Goal: Information Seeking & Learning: Stay updated

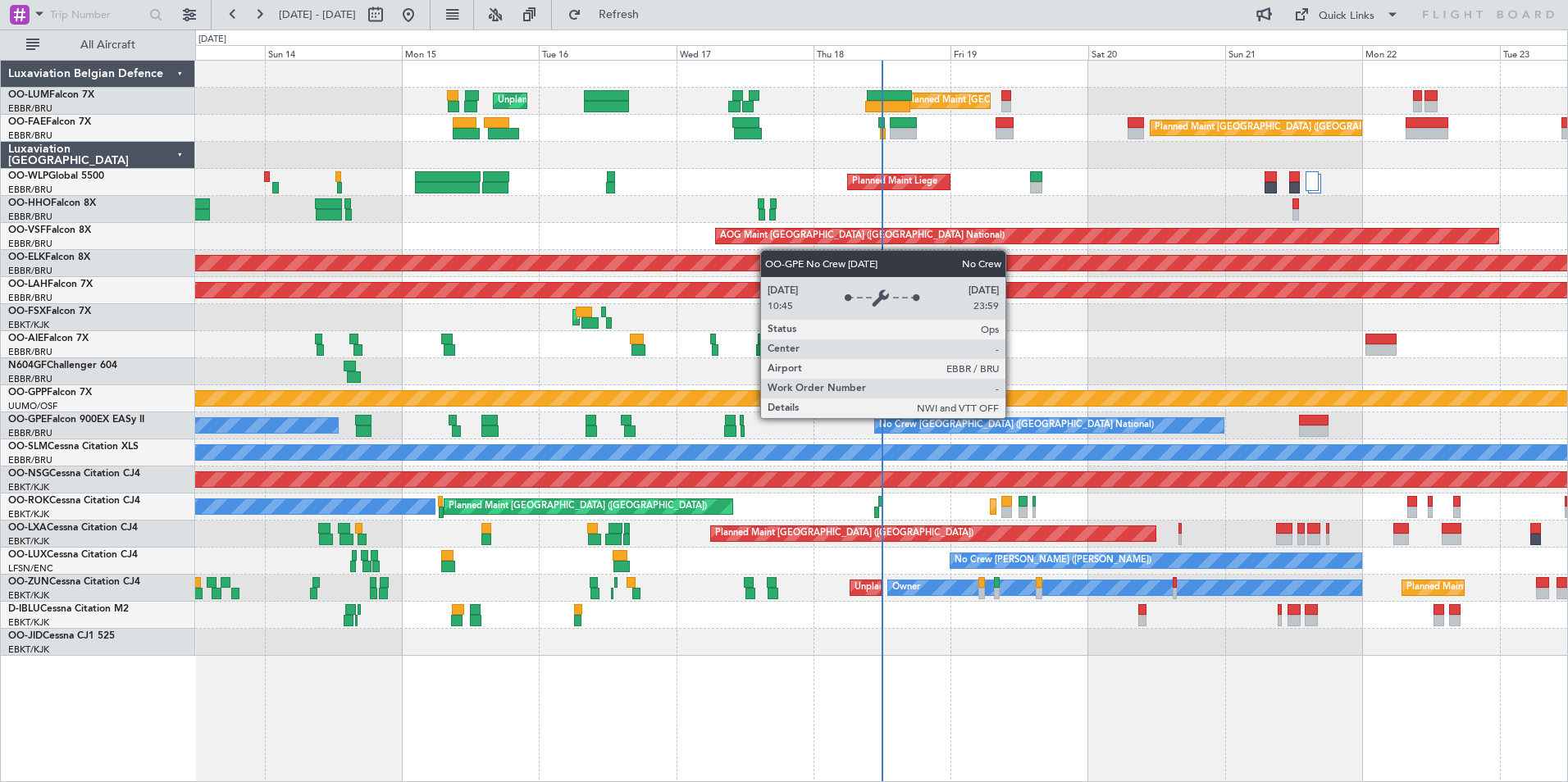
click at [976, 431] on div "No Crew [GEOGRAPHIC_DATA] ([GEOGRAPHIC_DATA] National)" at bounding box center [1050, 425] width 350 height 16
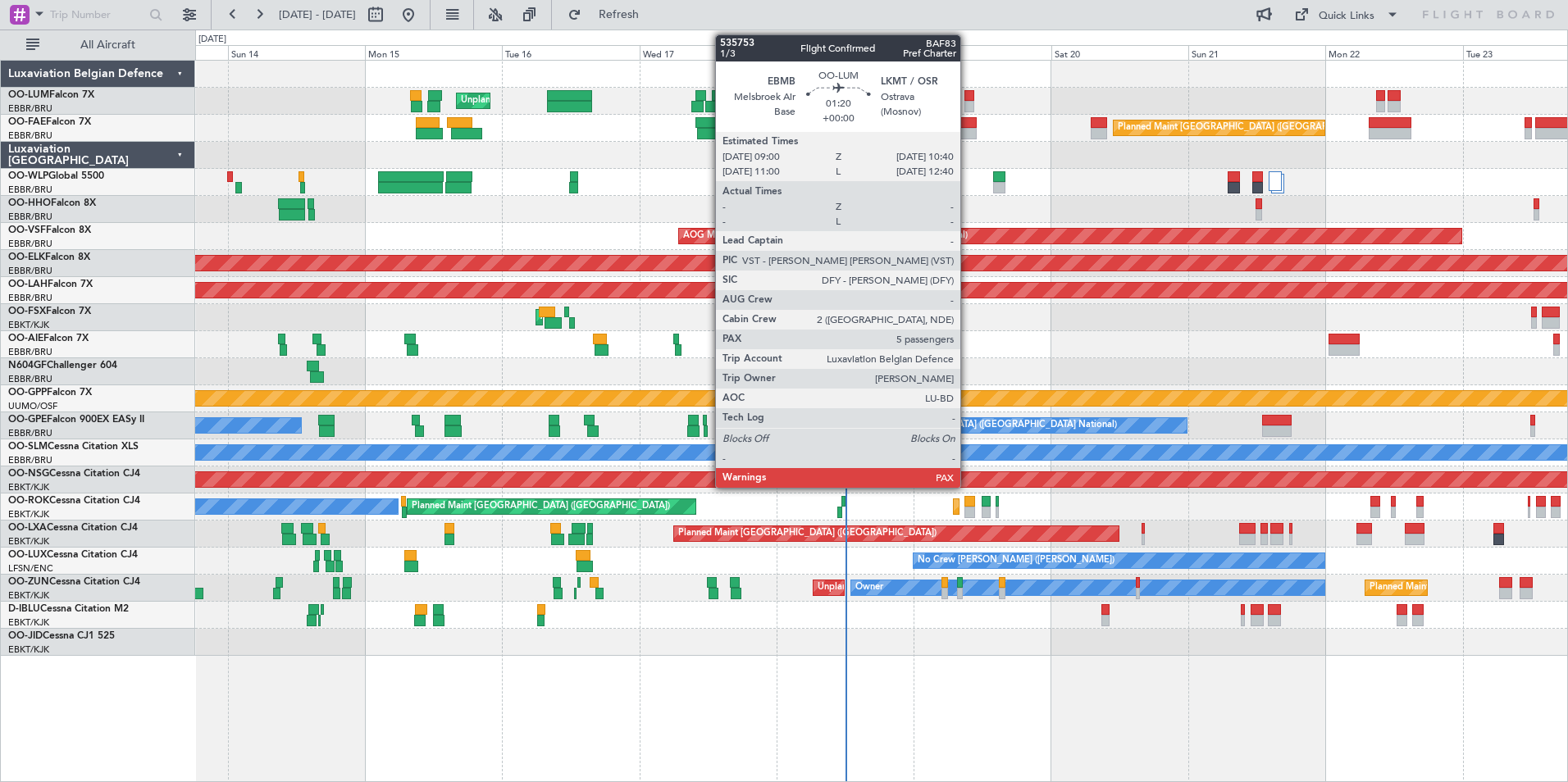
click at [968, 98] on div at bounding box center [969, 95] width 10 height 12
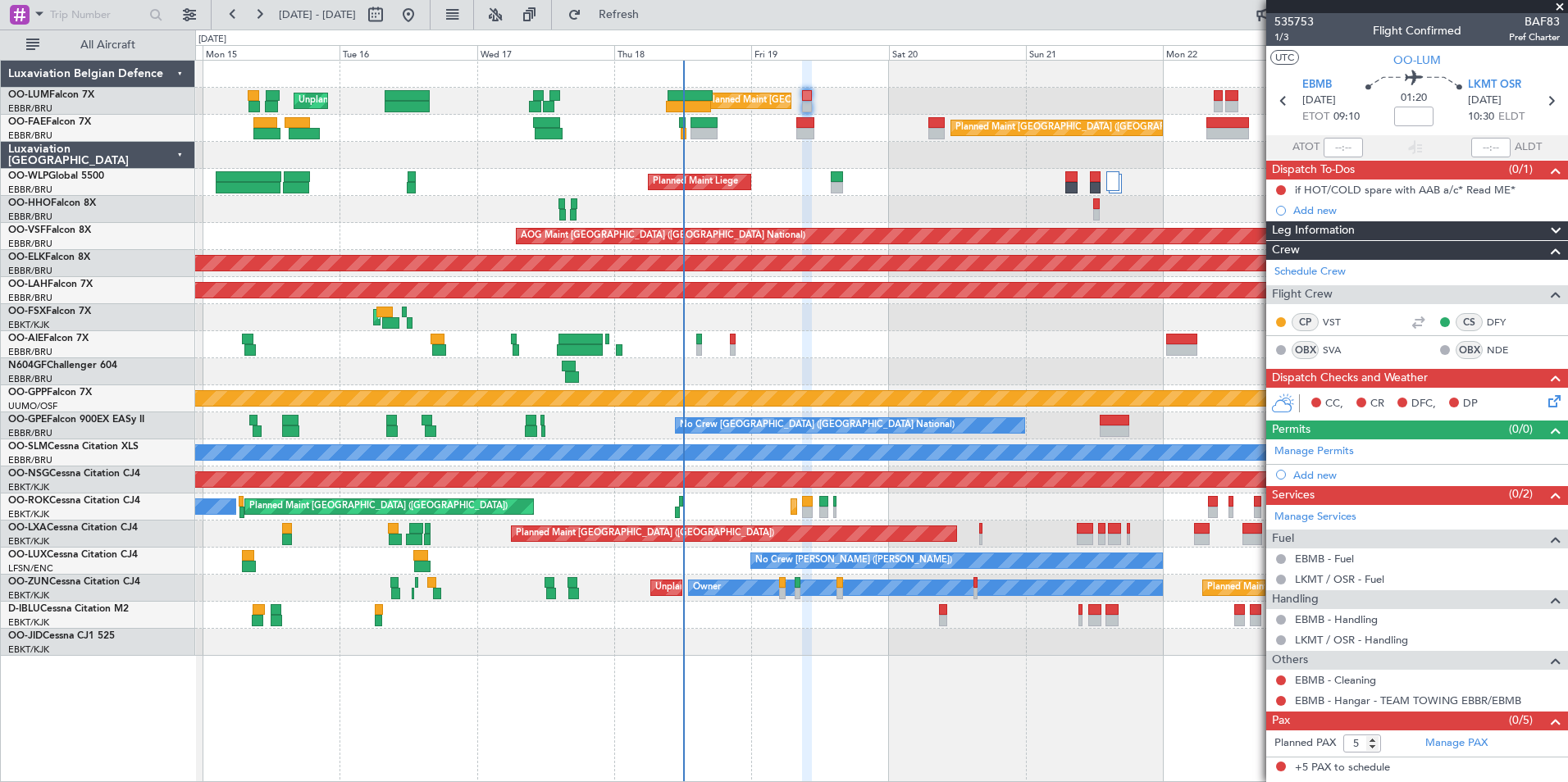
click at [665, 516] on div "Unplanned Maint [GEOGRAPHIC_DATA] ([GEOGRAPHIC_DATA] National) Planned Maint [G…" at bounding box center [881, 359] width 1372 height 595
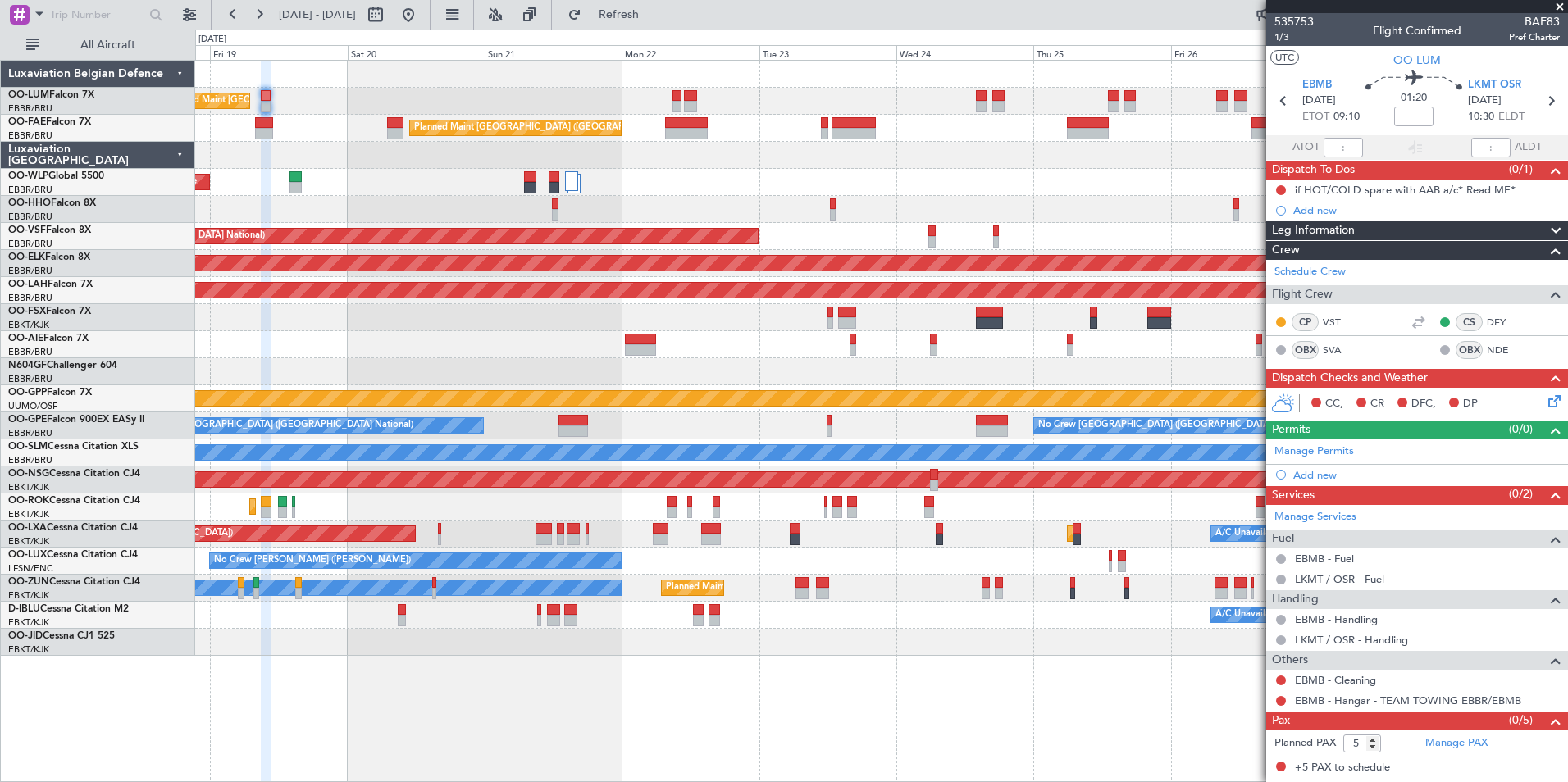
click at [690, 576] on div "Planned Maint [GEOGRAPHIC_DATA] ([GEOGRAPHIC_DATA] National) Owner [GEOGRAPHIC_…" at bounding box center [881, 359] width 1372 height 595
click at [619, 636] on div "Planned Maint [GEOGRAPHIC_DATA] ([GEOGRAPHIC_DATA] National) Owner [GEOGRAPHIC_…" at bounding box center [881, 359] width 1372 height 595
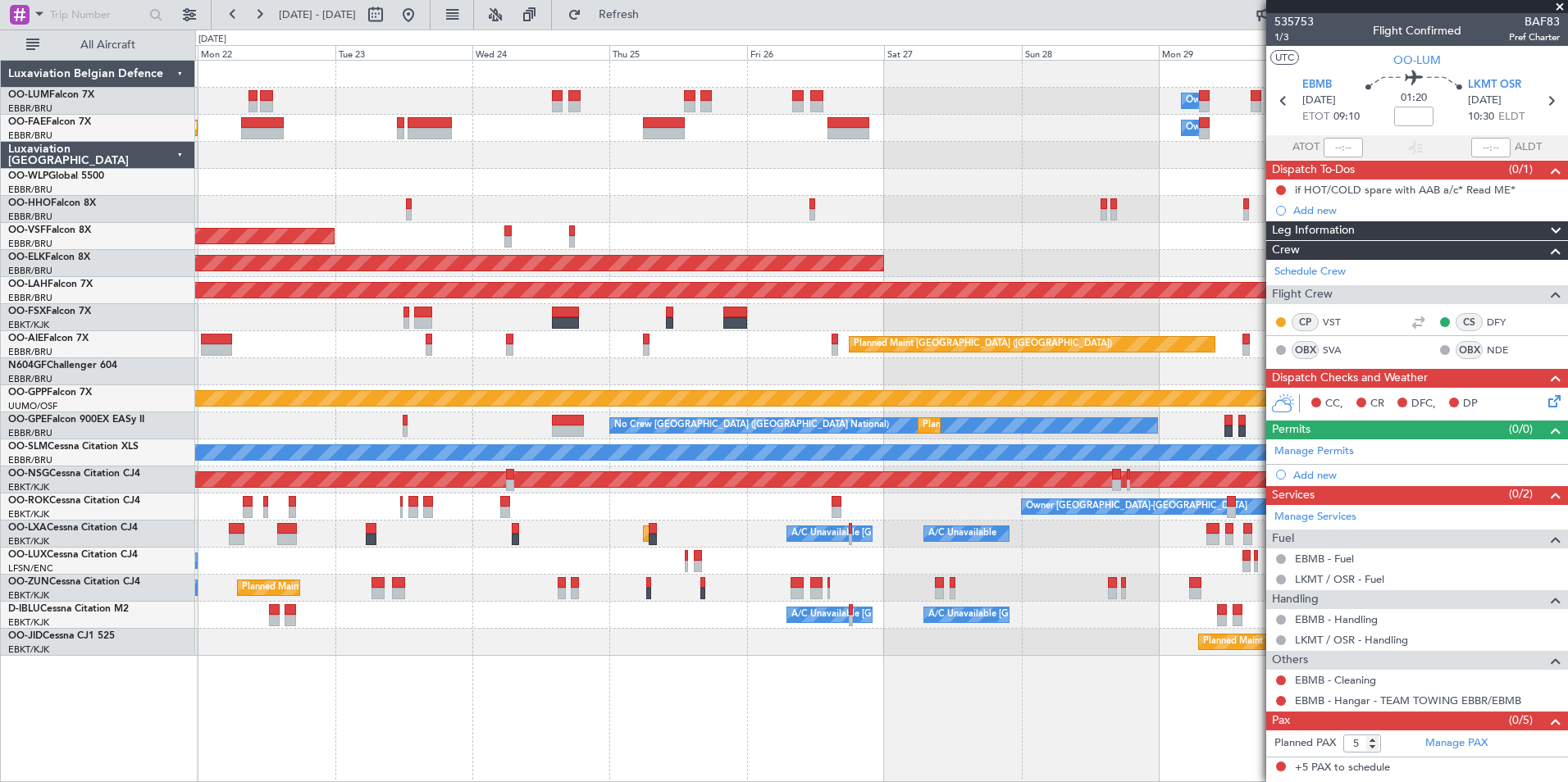
click at [904, 647] on div "Planned Maint Kortrijk-[GEOGRAPHIC_DATA]" at bounding box center [881, 643] width 1372 height 27
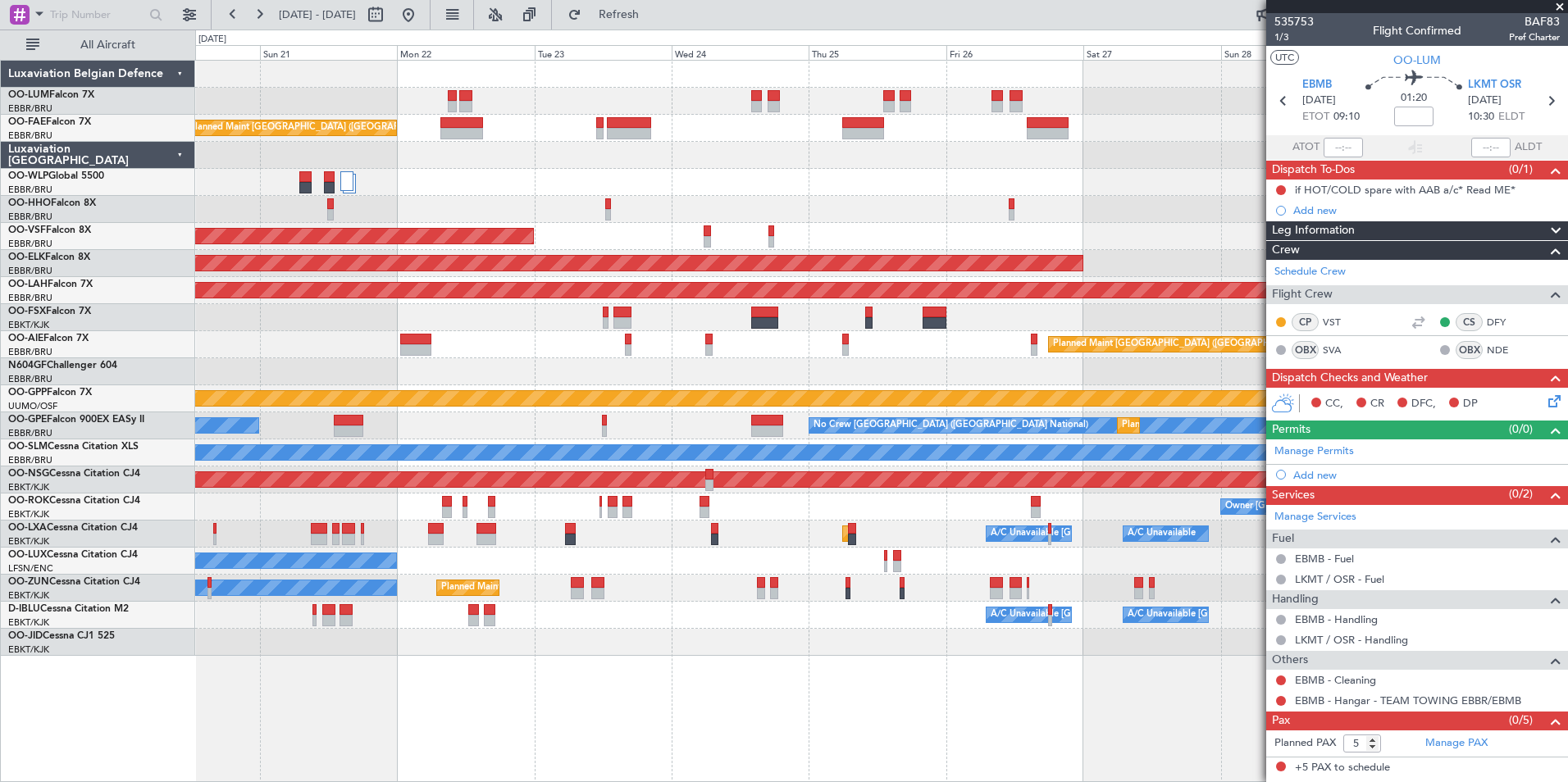
click at [1059, 657] on div "Owner Melsbroek Air Base Planned Maint [GEOGRAPHIC_DATA] ([GEOGRAPHIC_DATA]) Pl…" at bounding box center [881, 422] width 1372 height 723
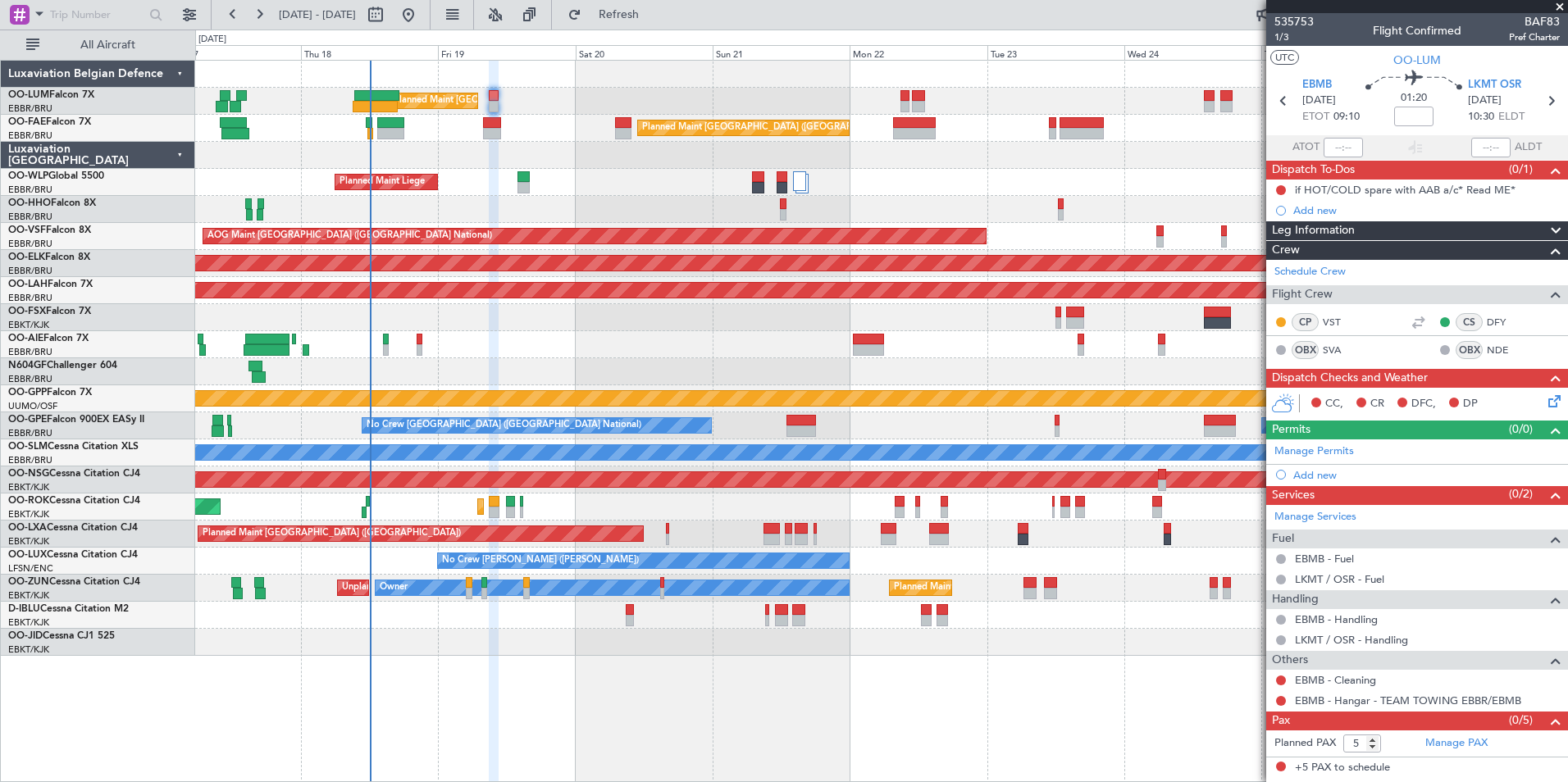
click at [938, 668] on div "Planned Maint [GEOGRAPHIC_DATA] ([GEOGRAPHIC_DATA] National) Unplanned Maint [G…" at bounding box center [881, 422] width 1372 height 723
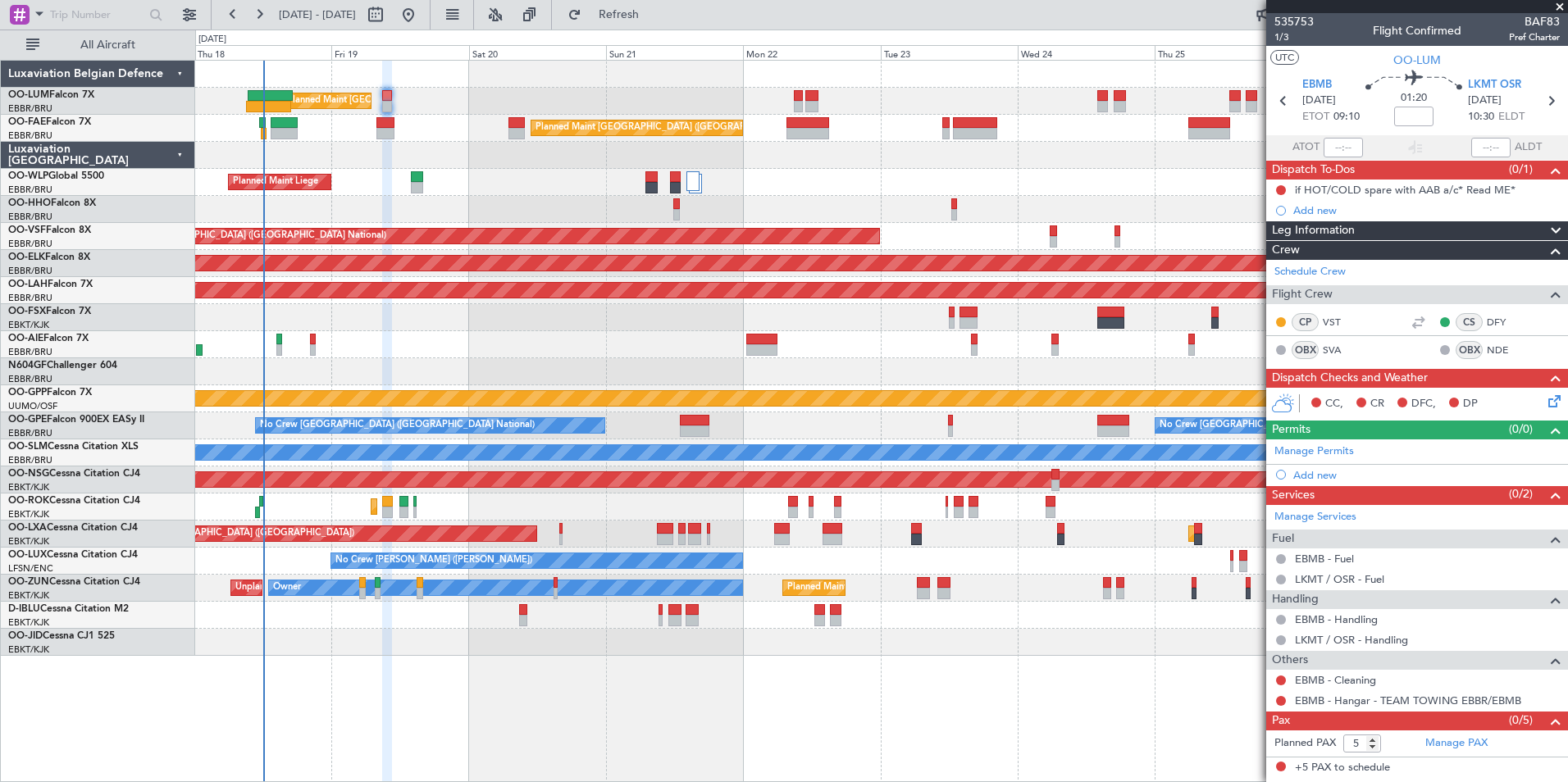
click at [785, 688] on div "Planned Maint [GEOGRAPHIC_DATA] ([GEOGRAPHIC_DATA] National) Unplanned Maint [G…" at bounding box center [881, 422] width 1372 height 723
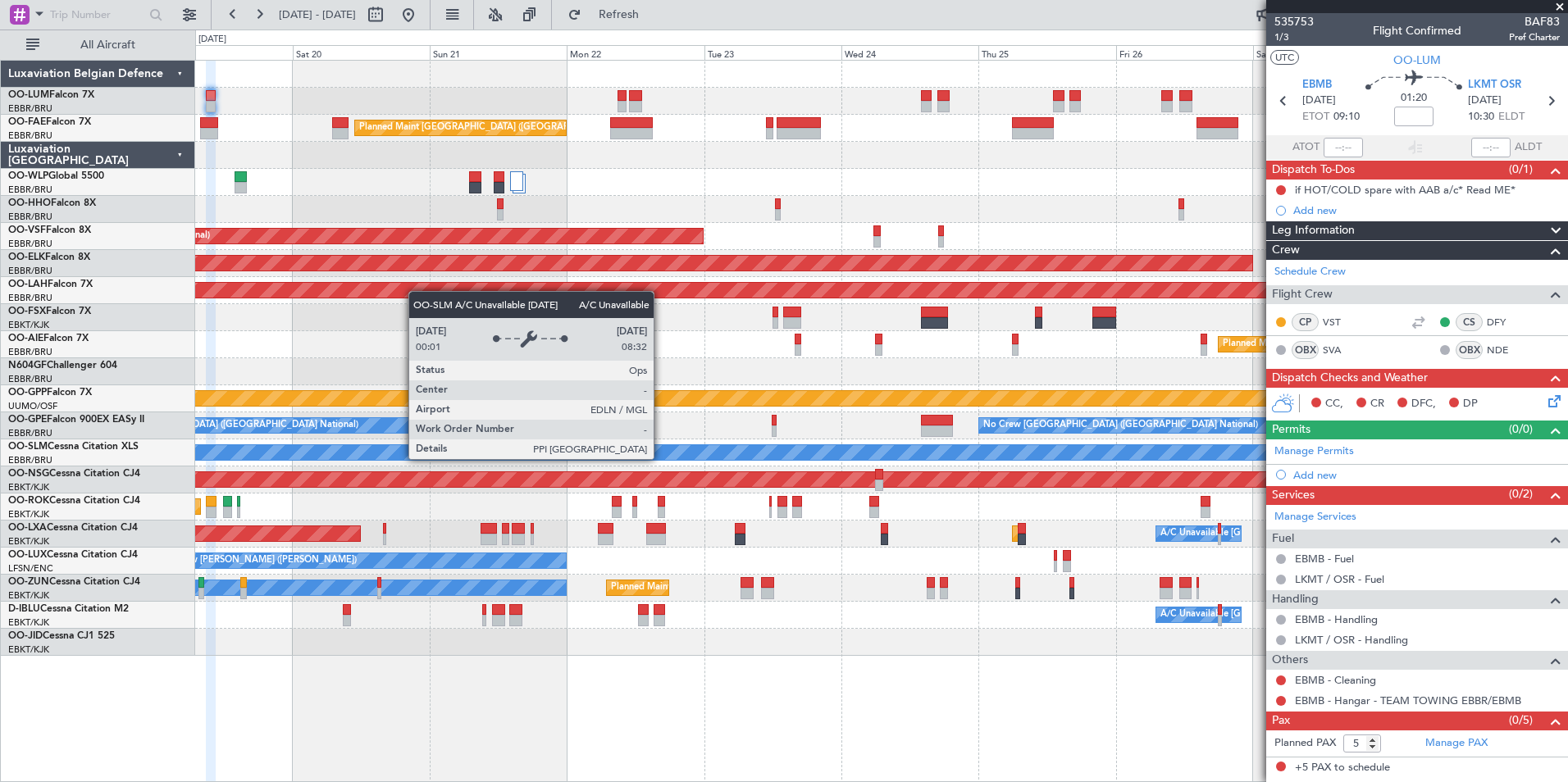
click at [484, 457] on div "A/C Unavailable [GEOGRAPHIC_DATA]" at bounding box center [881, 452] width 4115 height 14
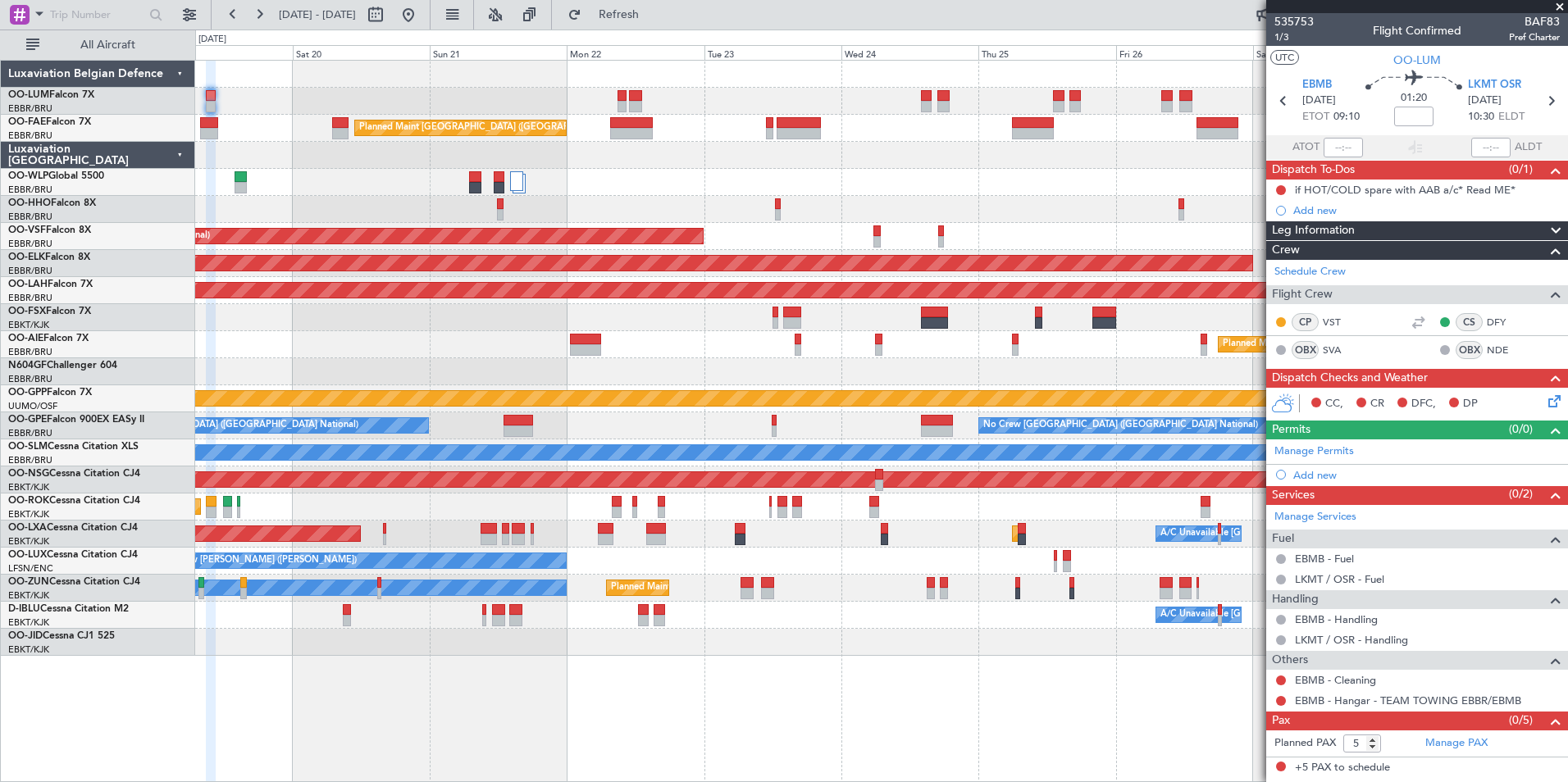
click at [613, 413] on div "No Crew [GEOGRAPHIC_DATA] ([GEOGRAPHIC_DATA] National) No Crew [GEOGRAPHIC_DATA…" at bounding box center [881, 426] width 1372 height 27
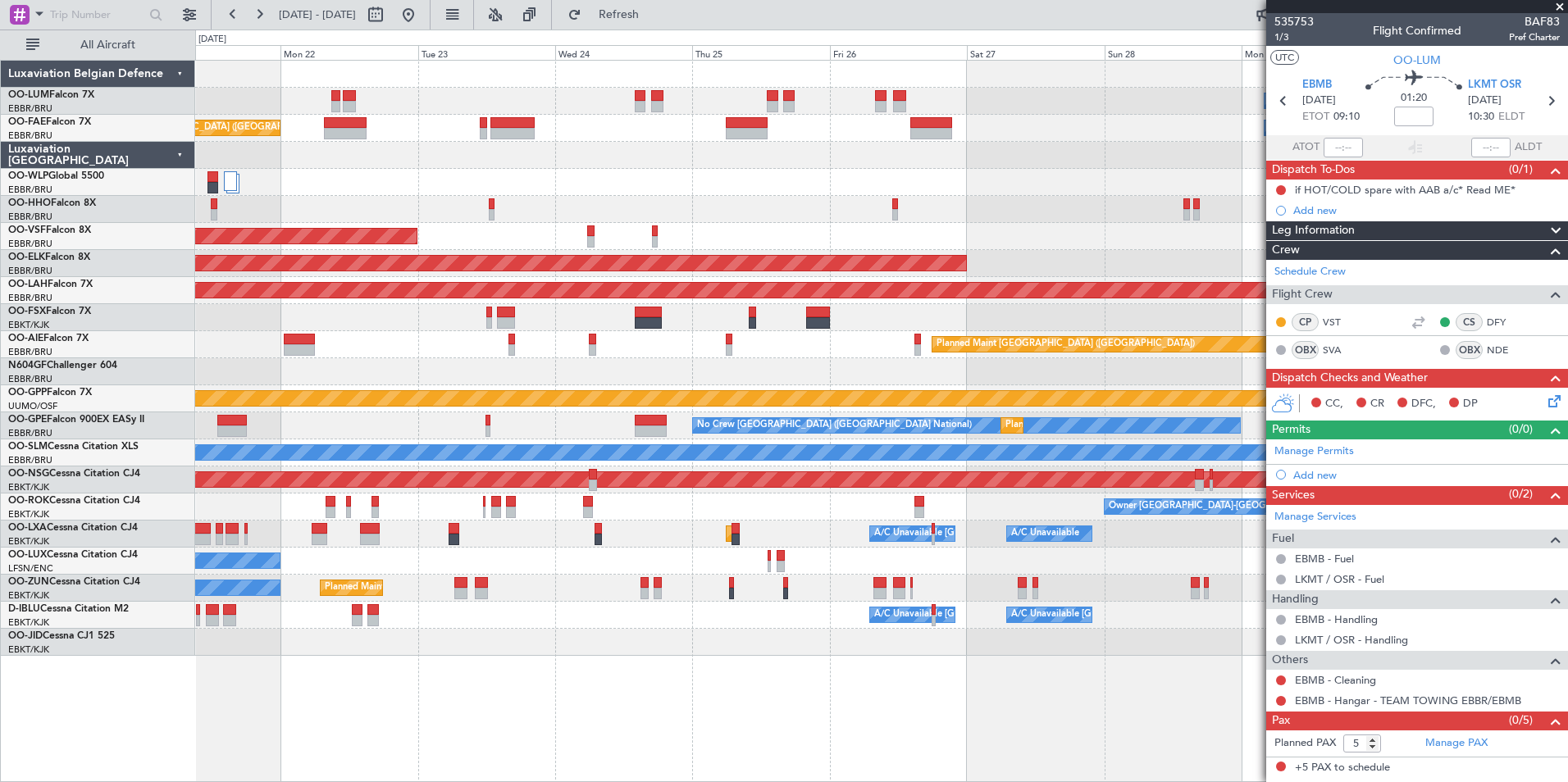
click at [363, 495] on div "Owner Melsbroek Air Base Planned Maint [GEOGRAPHIC_DATA] ([GEOGRAPHIC_DATA]) Pl…" at bounding box center [881, 359] width 1372 height 595
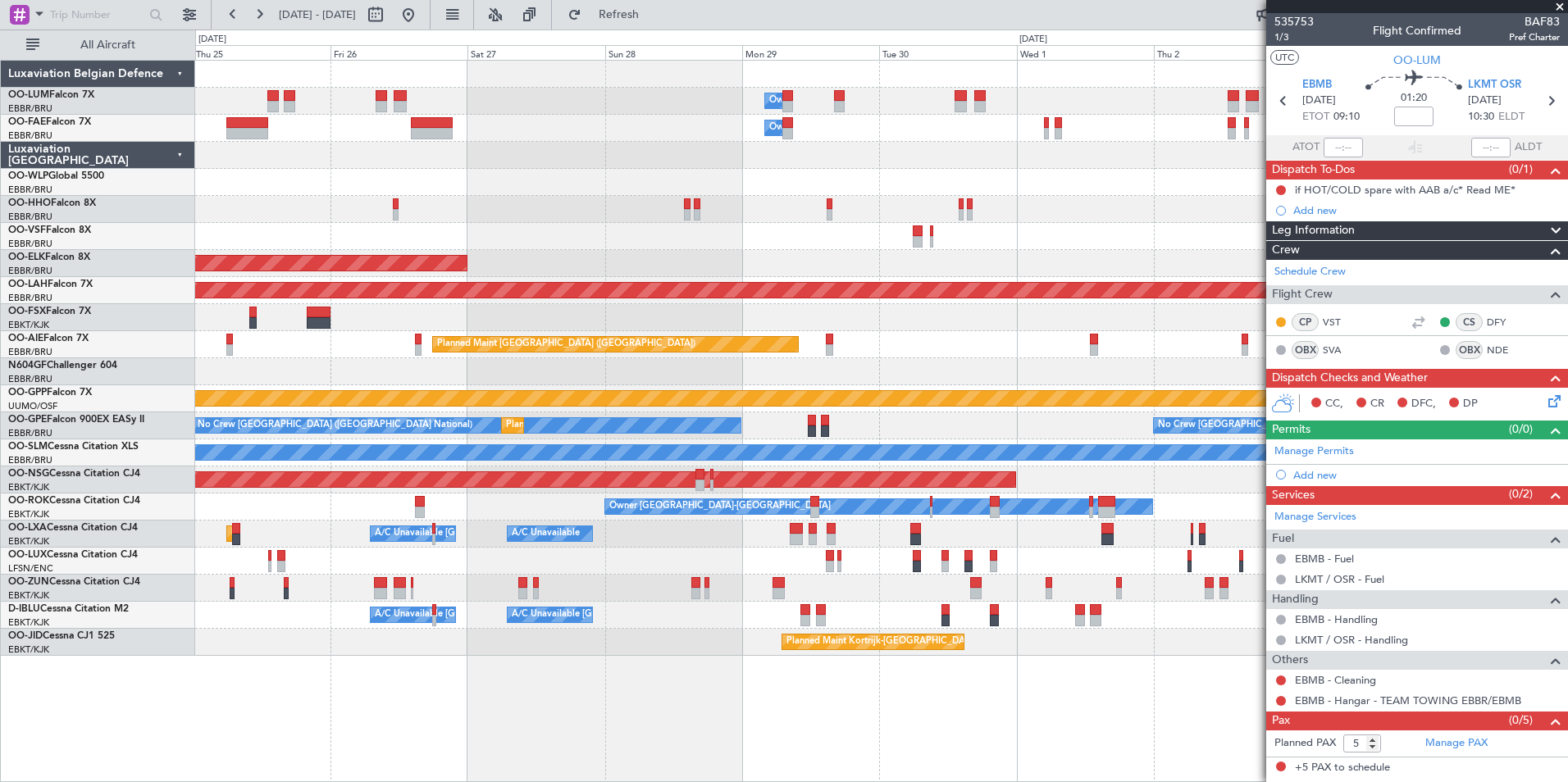
click at [401, 509] on div "Owner Melsbroek Air Base Owner [GEOGRAPHIC_DATA] AOG Maint [GEOGRAPHIC_DATA] ([…" at bounding box center [881, 359] width 1372 height 595
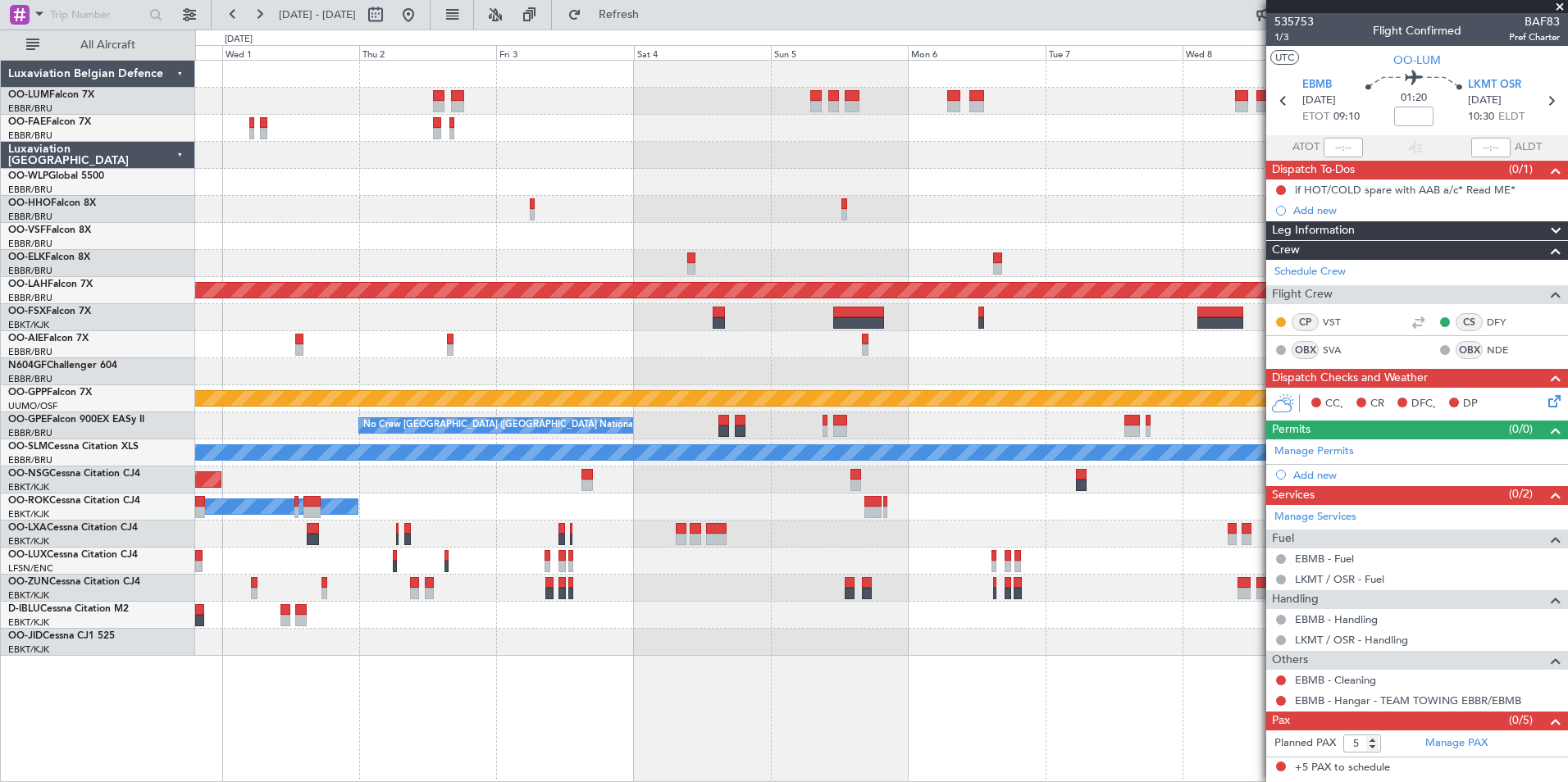
click at [501, 508] on div "Owner Melsbroek Air Base Owner [GEOGRAPHIC_DATA] Planned [GEOGRAPHIC_DATA][PERS…" at bounding box center [881, 359] width 1372 height 595
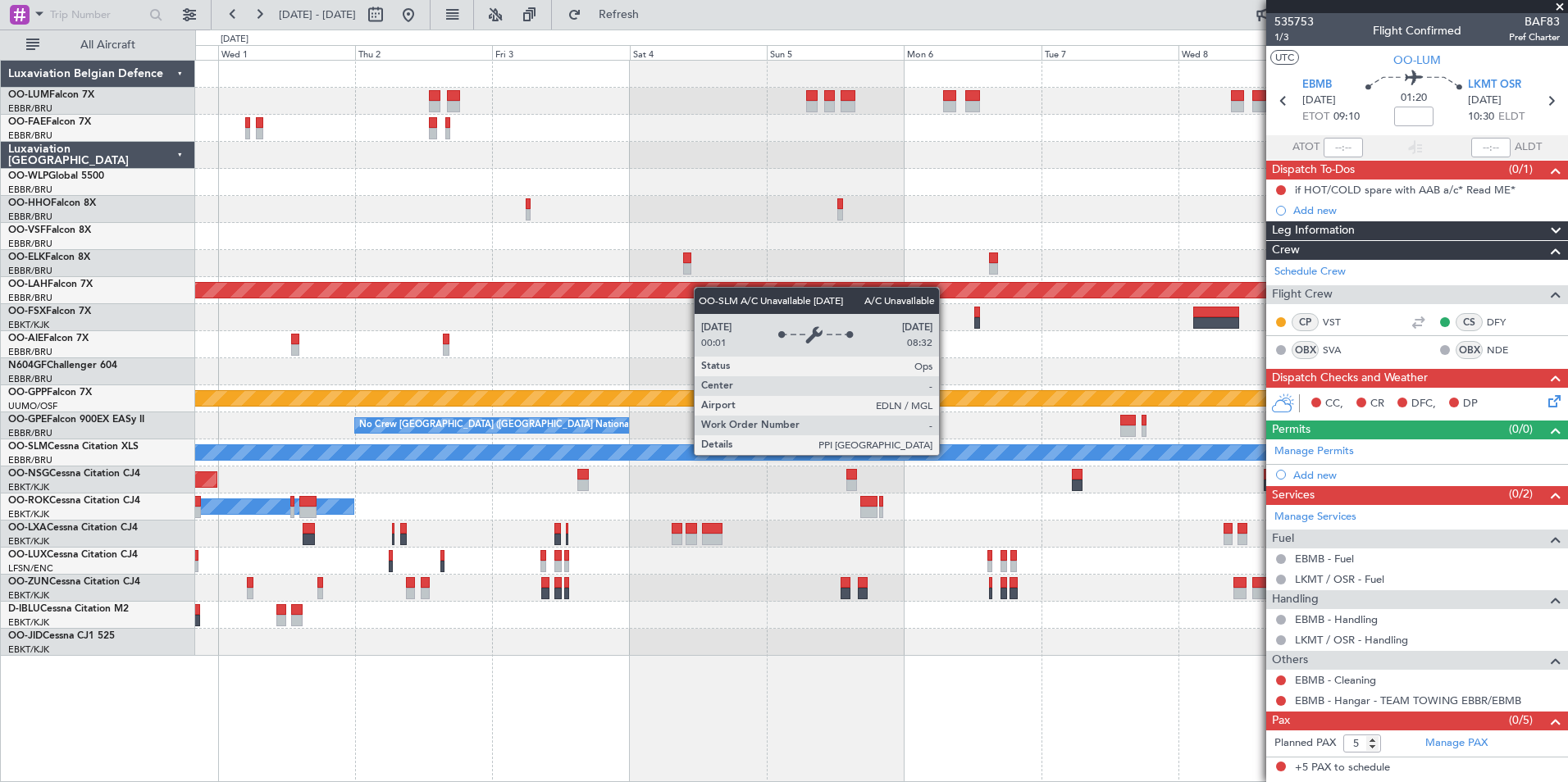
click at [502, 483] on div "Owner Melsbroek Air Base Owner [GEOGRAPHIC_DATA] Planned [GEOGRAPHIC_DATA][PERS…" at bounding box center [881, 359] width 1372 height 595
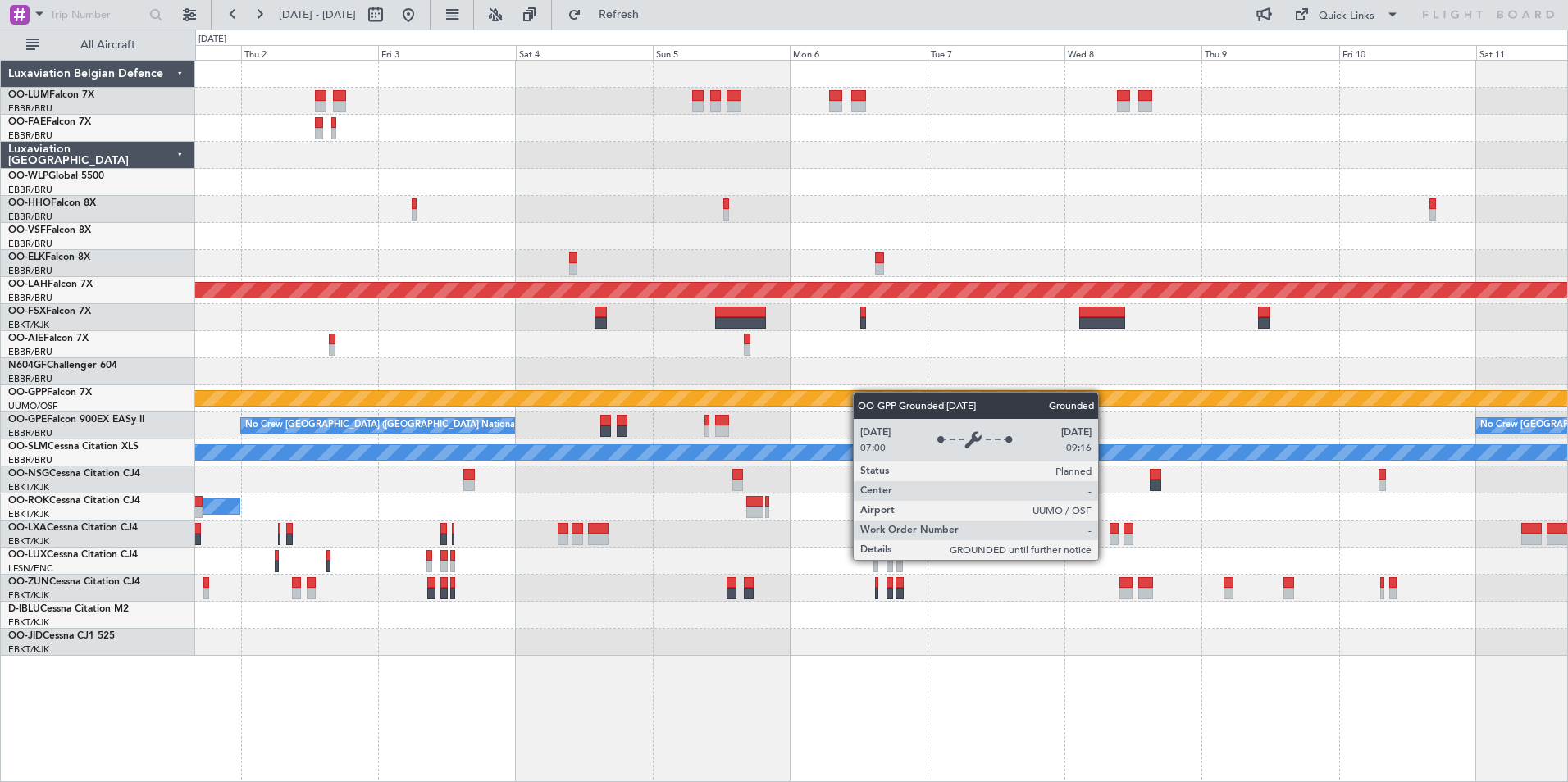
click at [921, 394] on div "Owner Melsbroek Air Base Owner [GEOGRAPHIC_DATA] Owner [GEOGRAPHIC_DATA] Planne…" at bounding box center [881, 359] width 1372 height 595
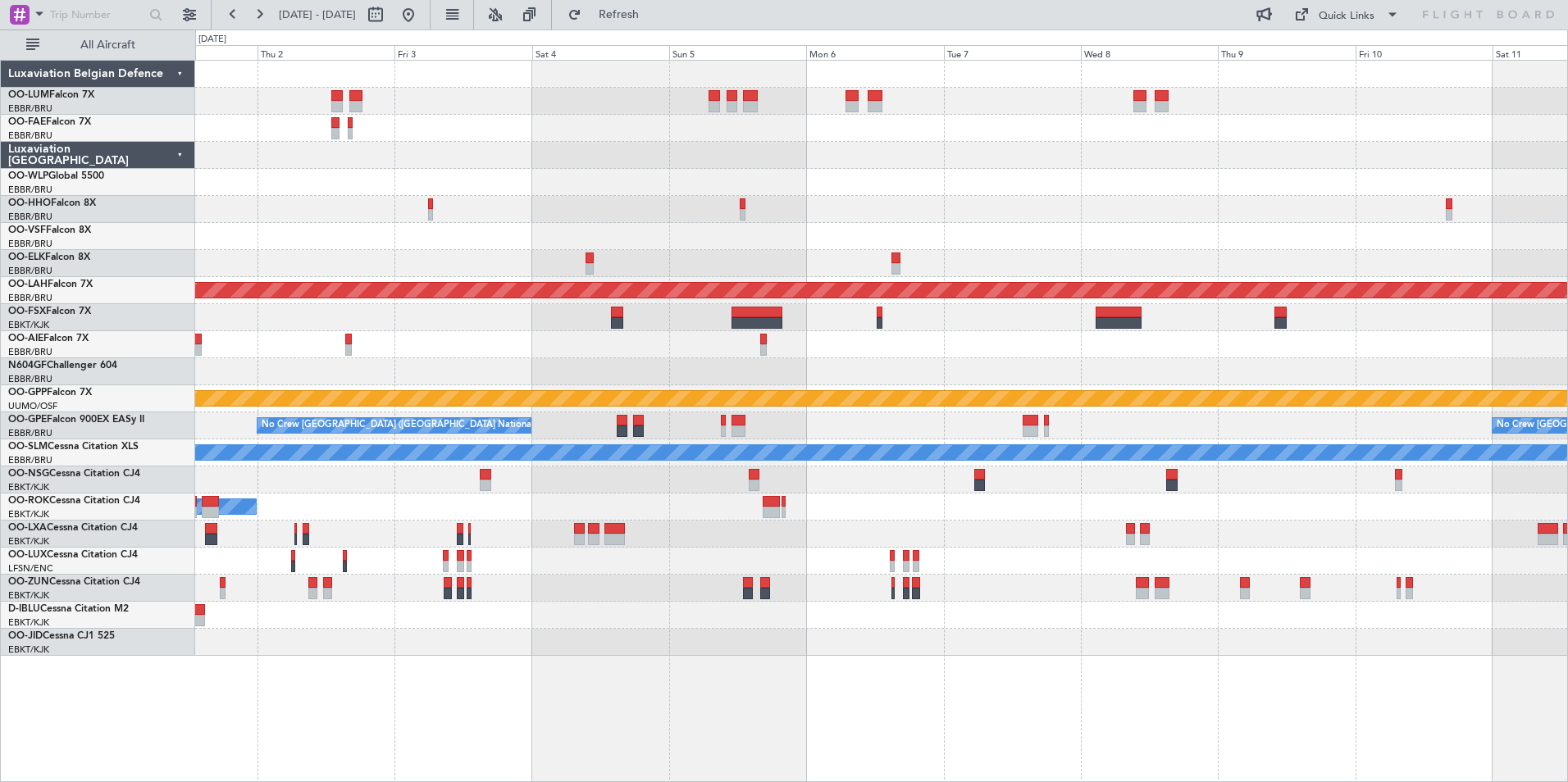
click at [245, 414] on div "Owner Melsbroek Air Base Owner [GEOGRAPHIC_DATA] Owner [GEOGRAPHIC_DATA] Planne…" at bounding box center [881, 359] width 1372 height 595
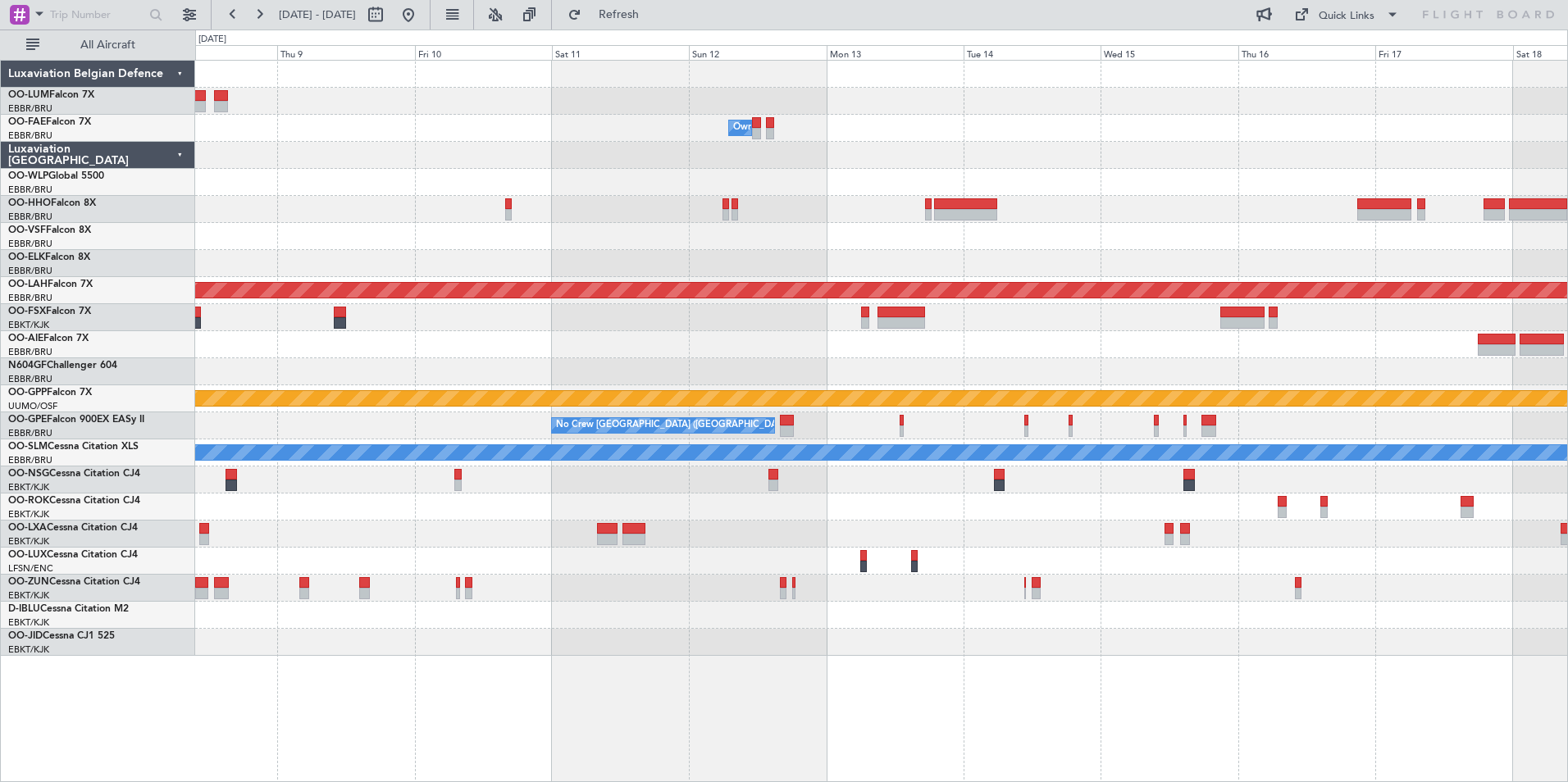
click at [528, 408] on div "Grounded [PERSON_NAME]" at bounding box center [881, 399] width 1372 height 27
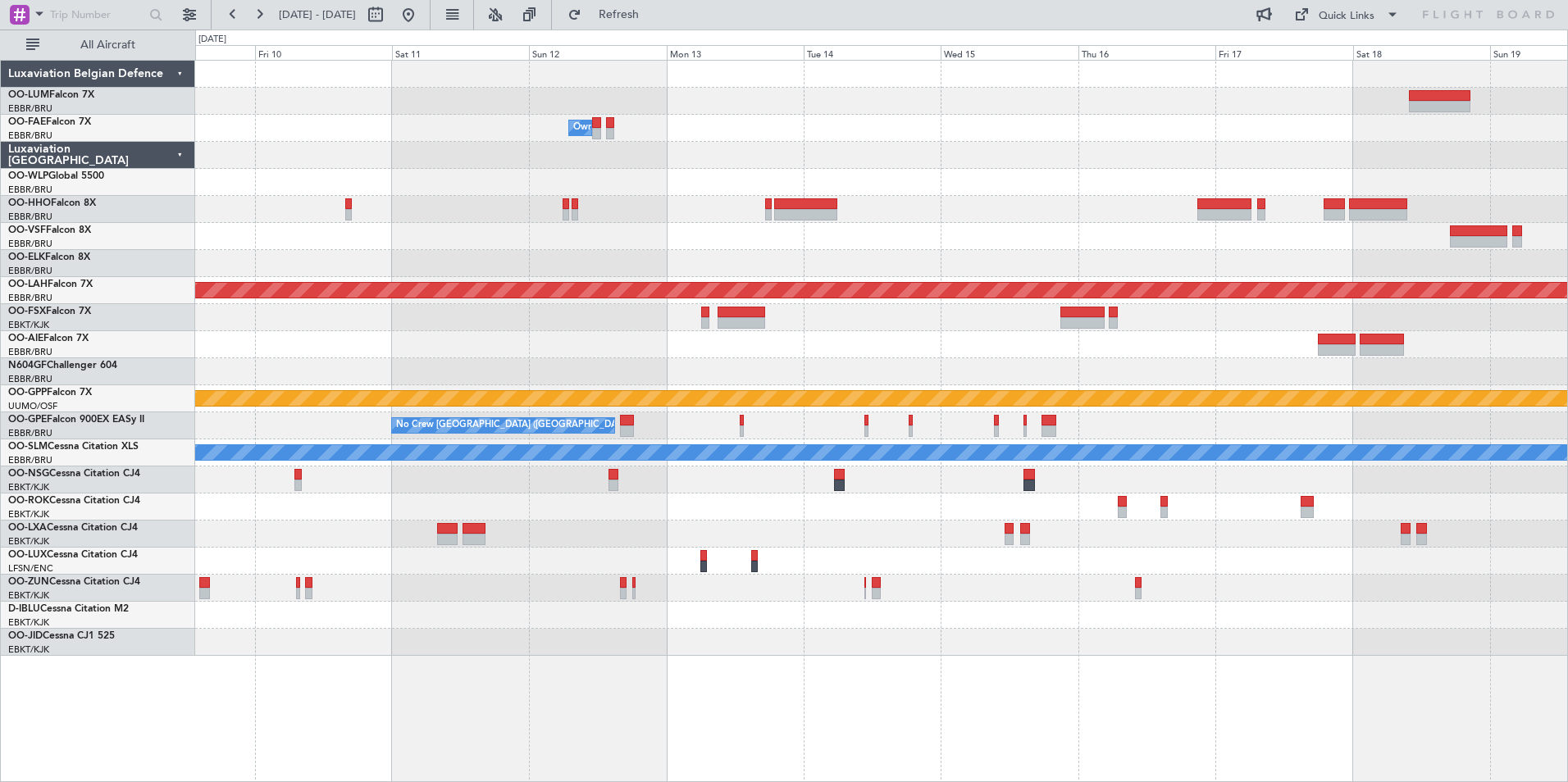
click at [779, 371] on div at bounding box center [881, 372] width 1372 height 27
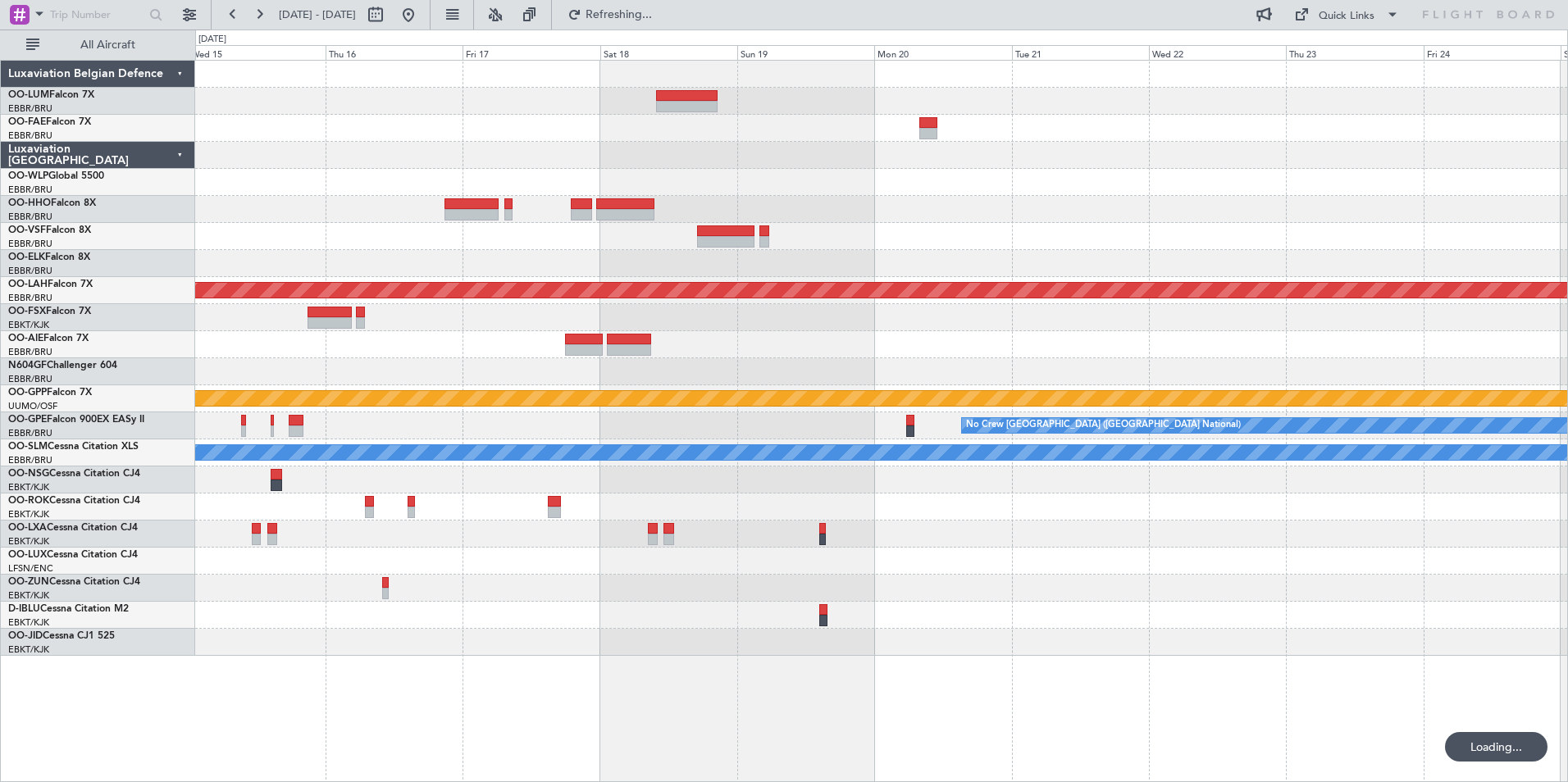
click at [277, 432] on div "Planned Maint [PERSON_NAME]-[GEOGRAPHIC_DATA][PERSON_NAME] ([GEOGRAPHIC_DATA][P…" at bounding box center [881, 359] width 1372 height 595
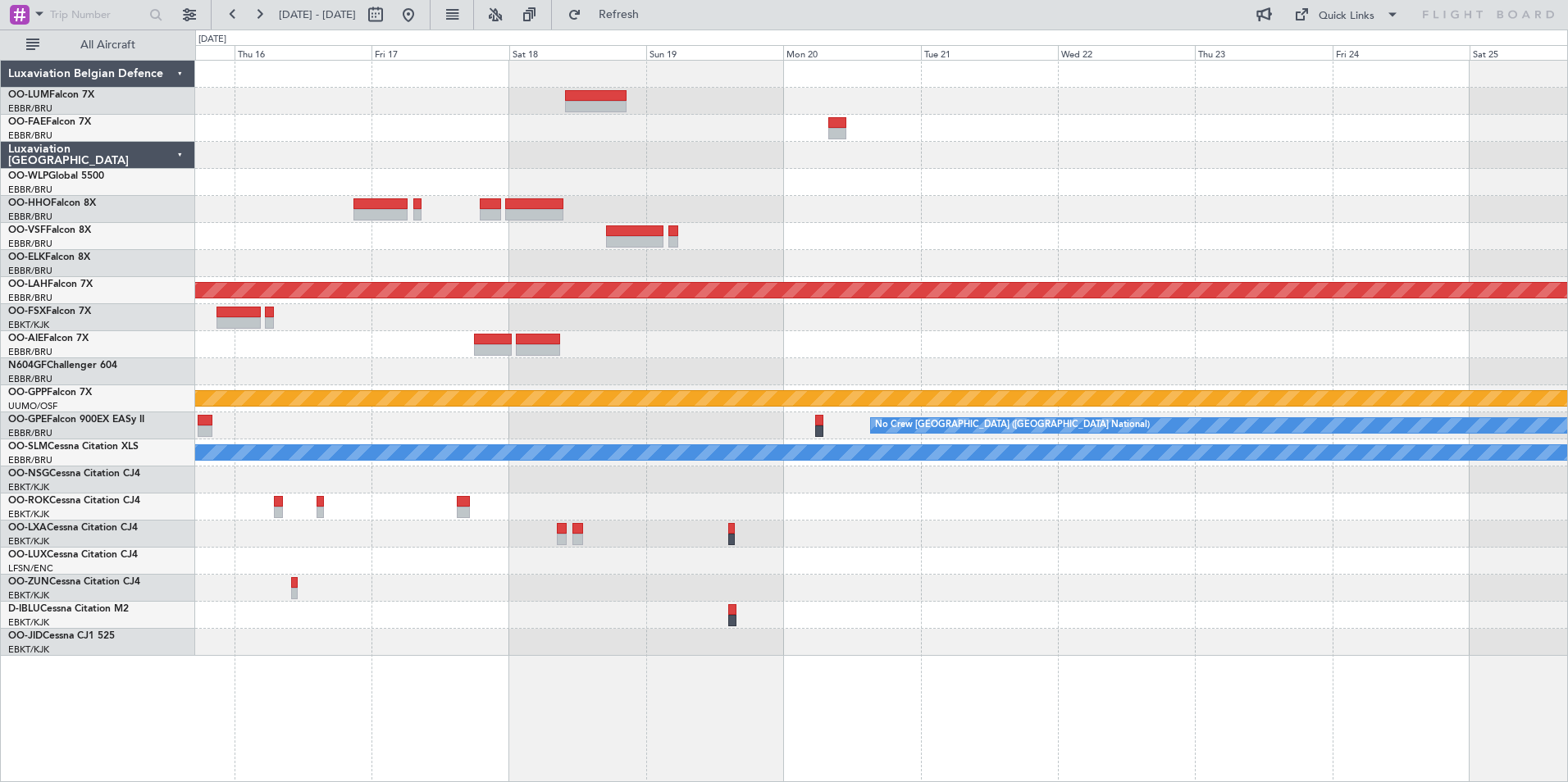
click at [247, 448] on div "Planned Maint [PERSON_NAME]-[GEOGRAPHIC_DATA][PERSON_NAME] ([GEOGRAPHIC_DATA][P…" at bounding box center [881, 359] width 1372 height 595
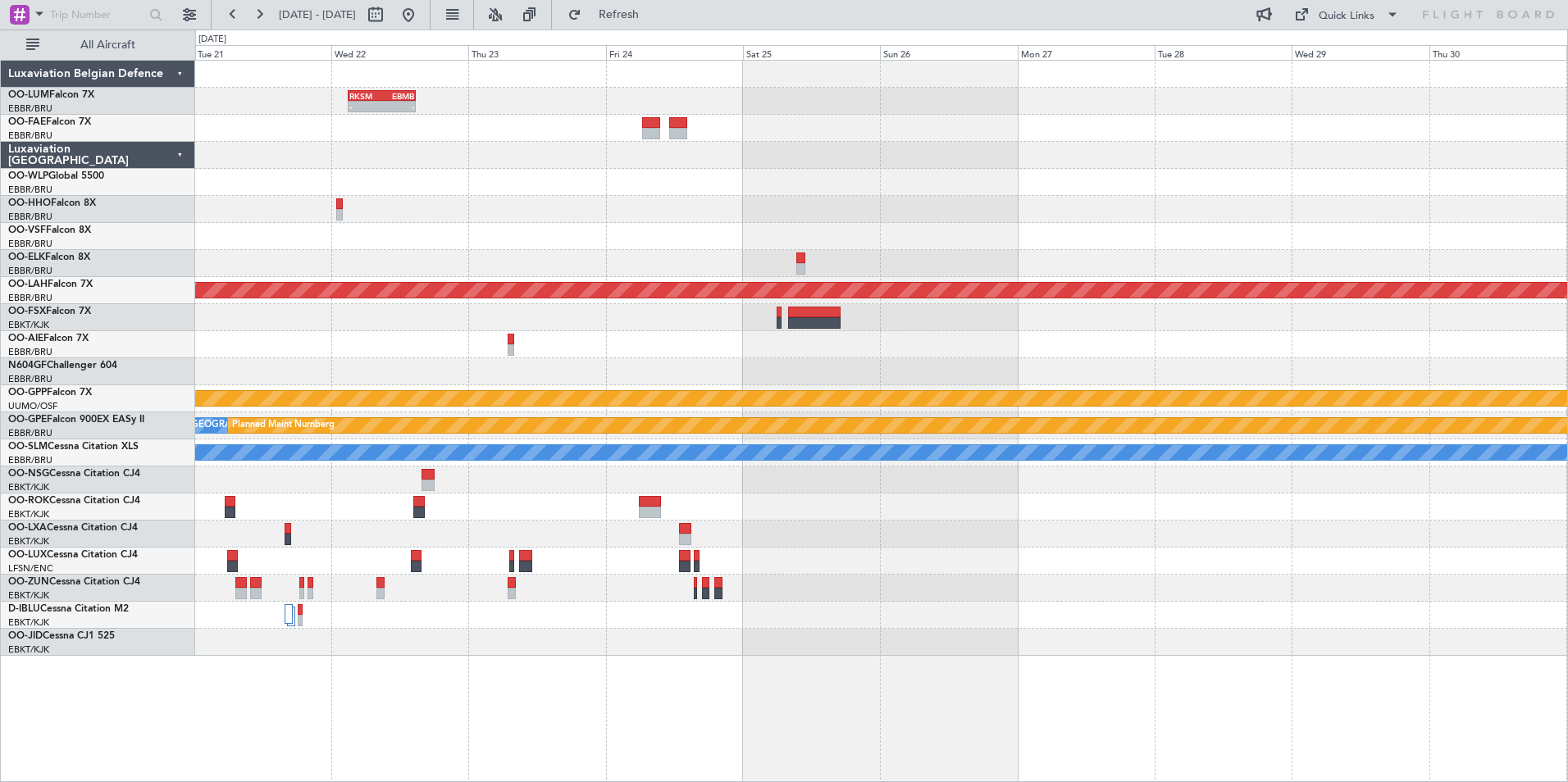
click at [204, 485] on div "- - RKSM 03:00 Z EBMB 14:50 Z Planned [GEOGRAPHIC_DATA][PERSON_NAME]-[GEOGRAPHI…" at bounding box center [881, 359] width 1372 height 595
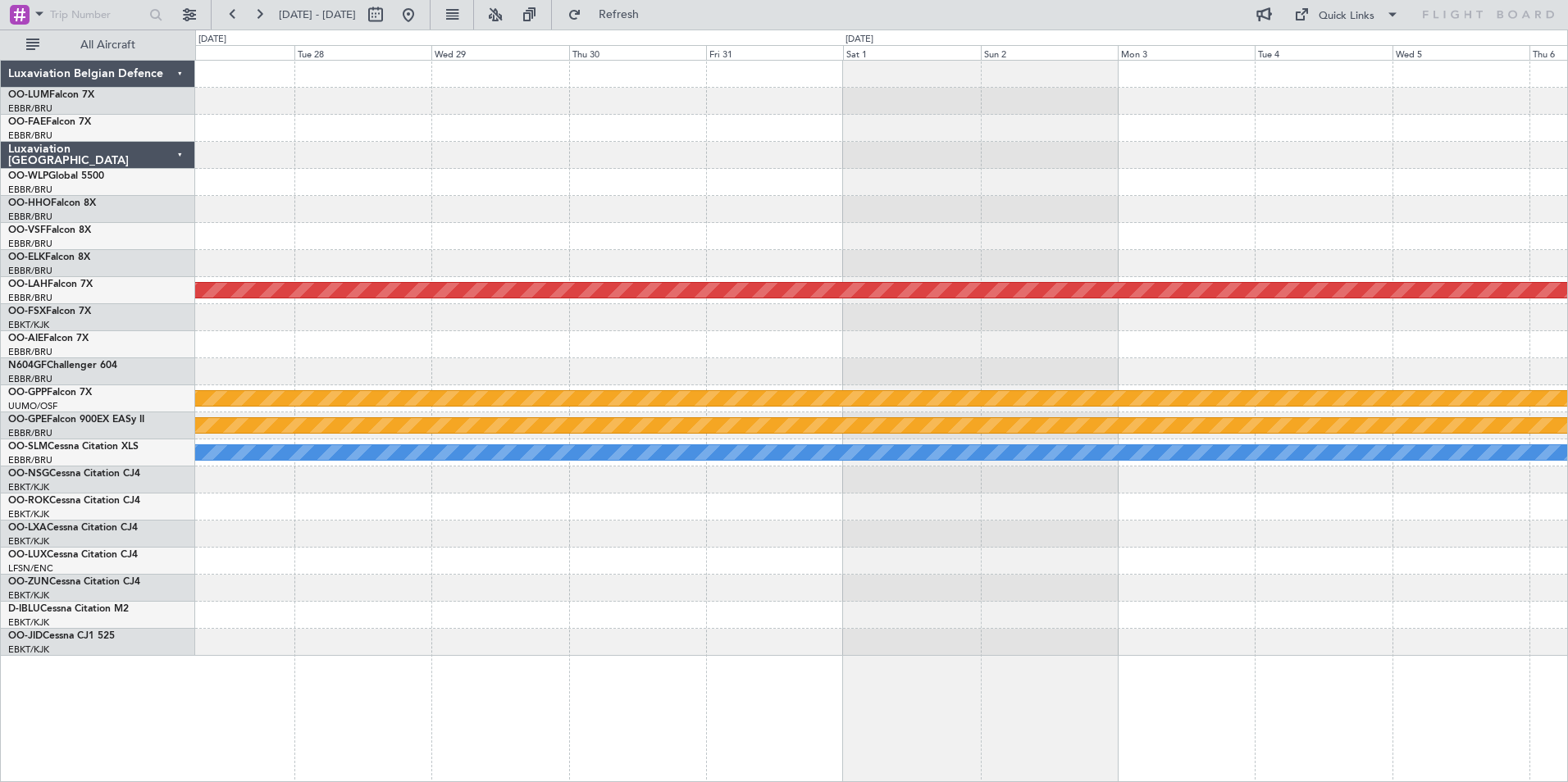
click at [351, 550] on div "Planned Maint [PERSON_NAME]-[GEOGRAPHIC_DATA][PERSON_NAME] ([GEOGRAPHIC_DATA][P…" at bounding box center [881, 359] width 1372 height 595
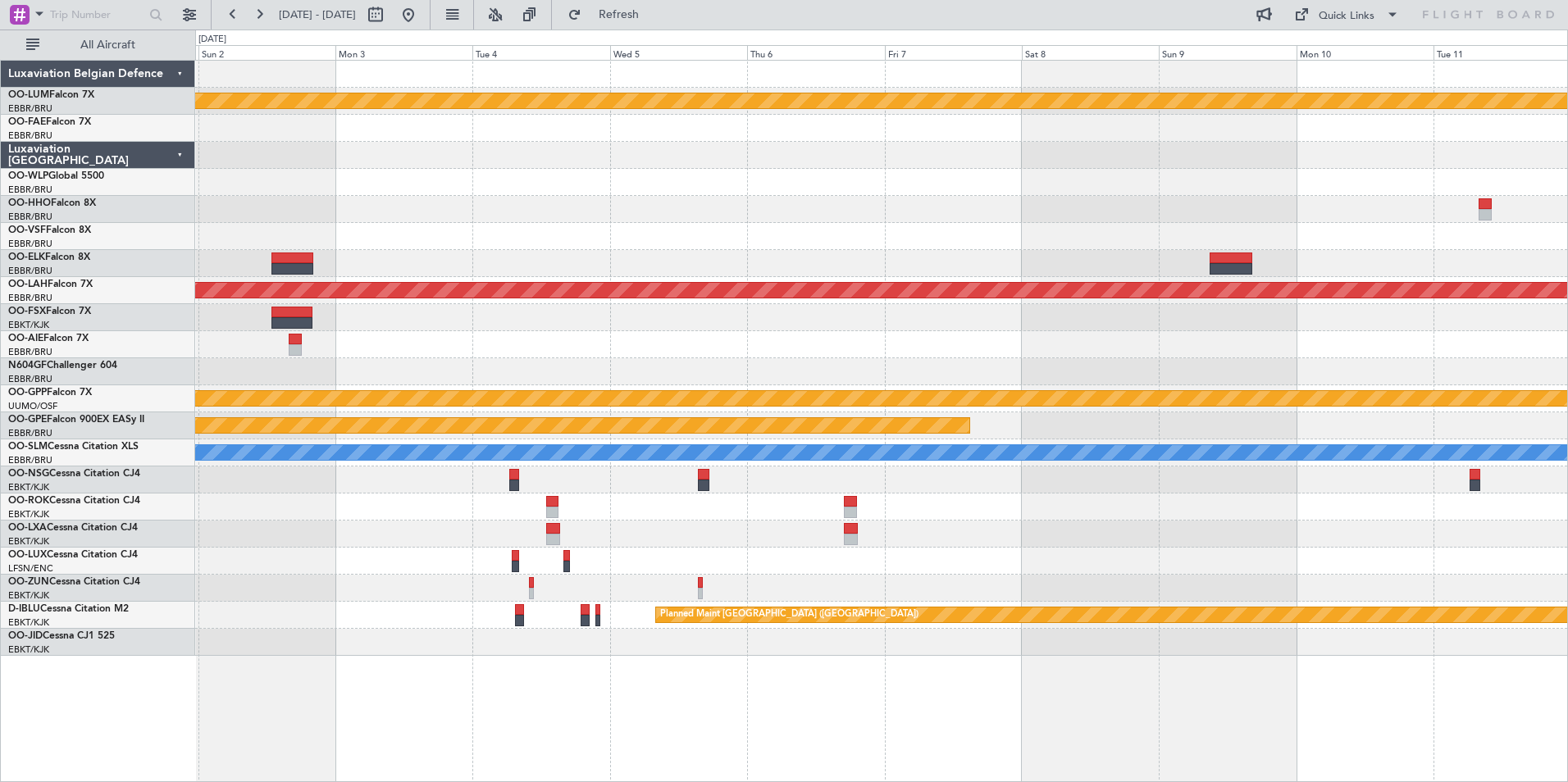
click at [196, 431] on div "Planned Maint Kortrijk-[GEOGRAPHIC_DATA] Planned [GEOGRAPHIC_DATA][PERSON_NAME]…" at bounding box center [881, 359] width 1372 height 595
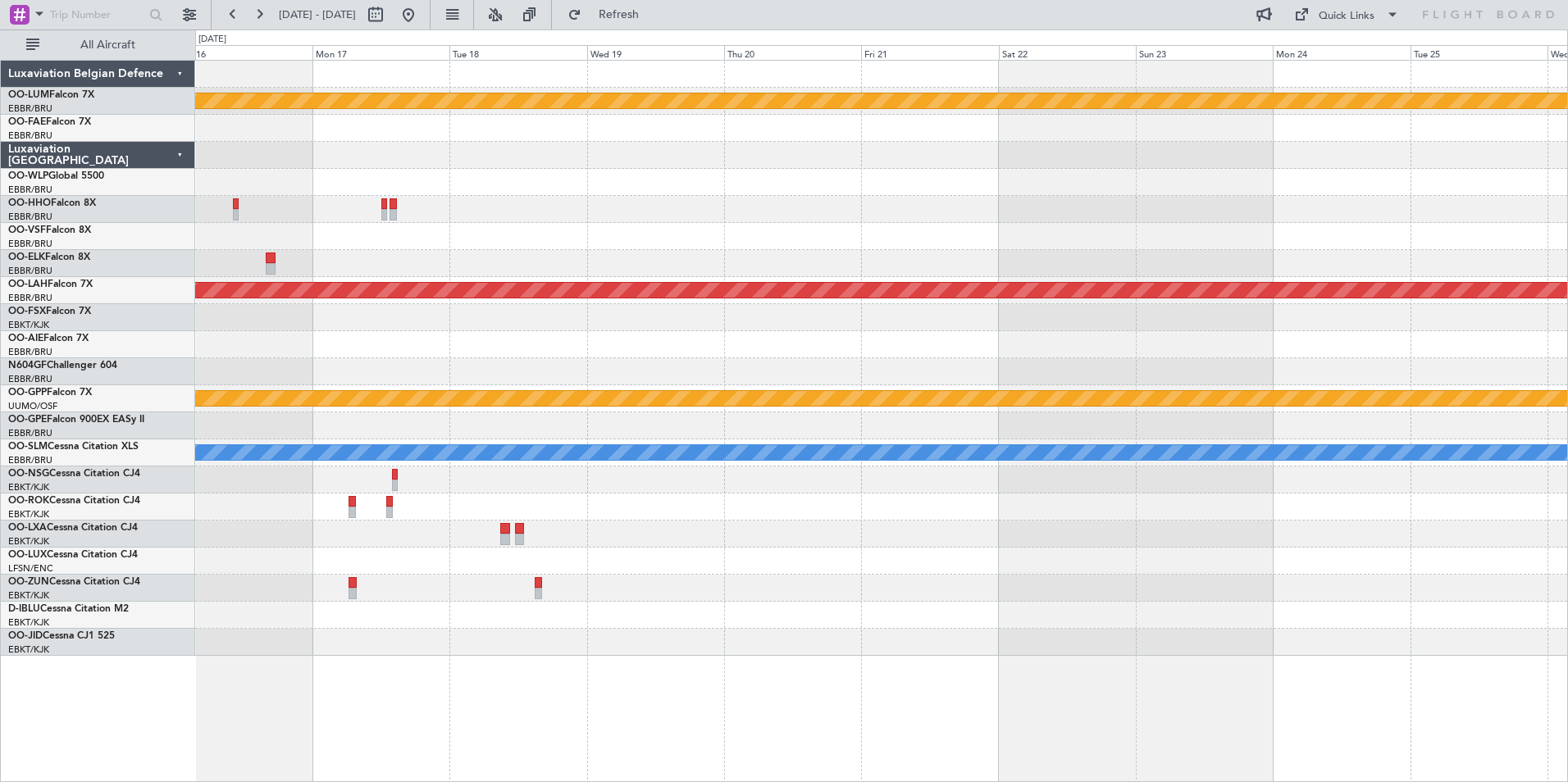
click at [93, 486] on div "Planned Maint Kortrijk-[GEOGRAPHIC_DATA] Planned [GEOGRAPHIC_DATA][PERSON_NAME]…" at bounding box center [784, 406] width 1568 height 753
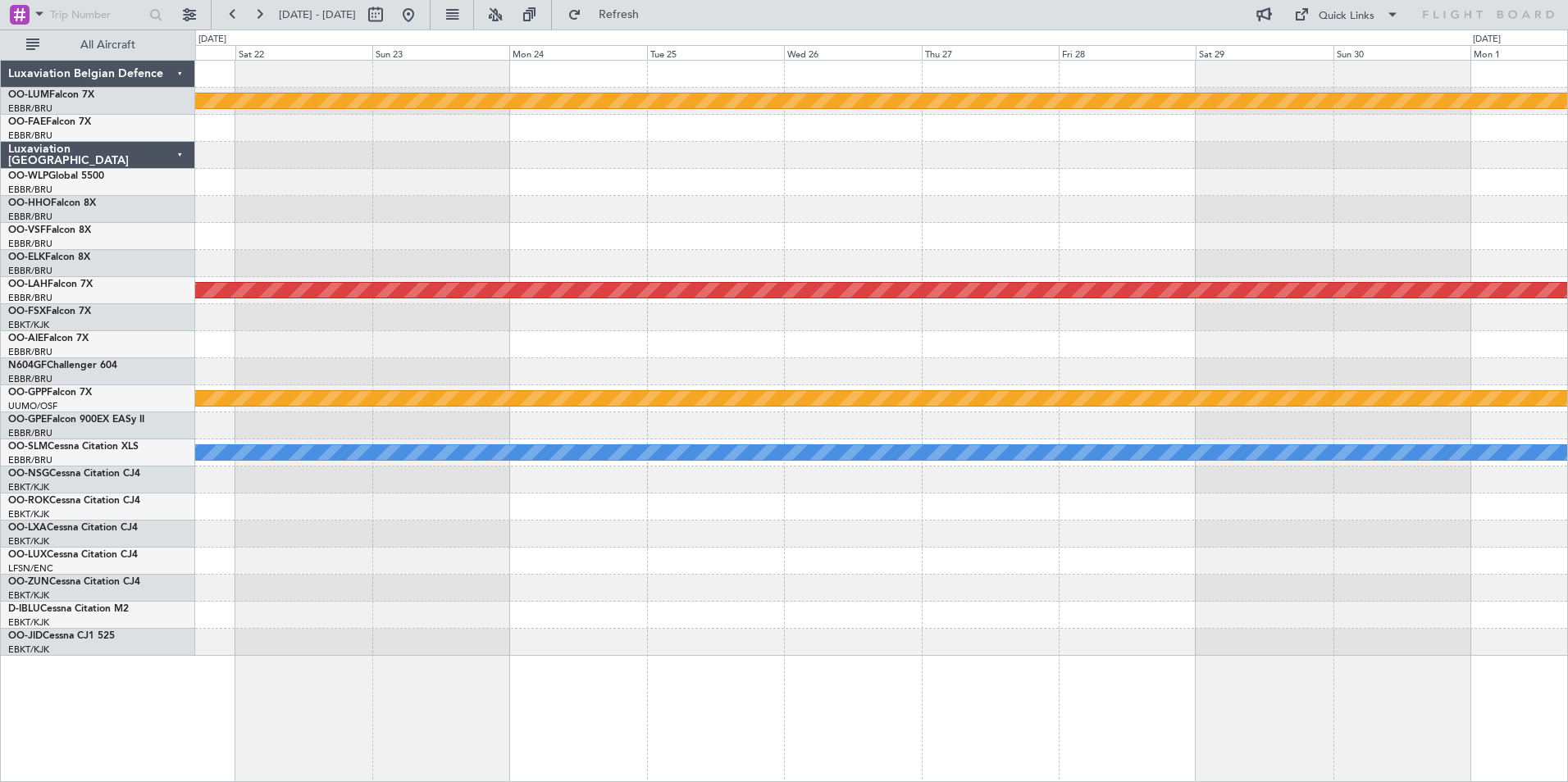
click at [0, 514] on html "[DATE] - [DATE] Refresh Quick Links All Aircraft Planned Maint [GEOGRAPHIC_DATA…" at bounding box center [784, 391] width 1568 height 782
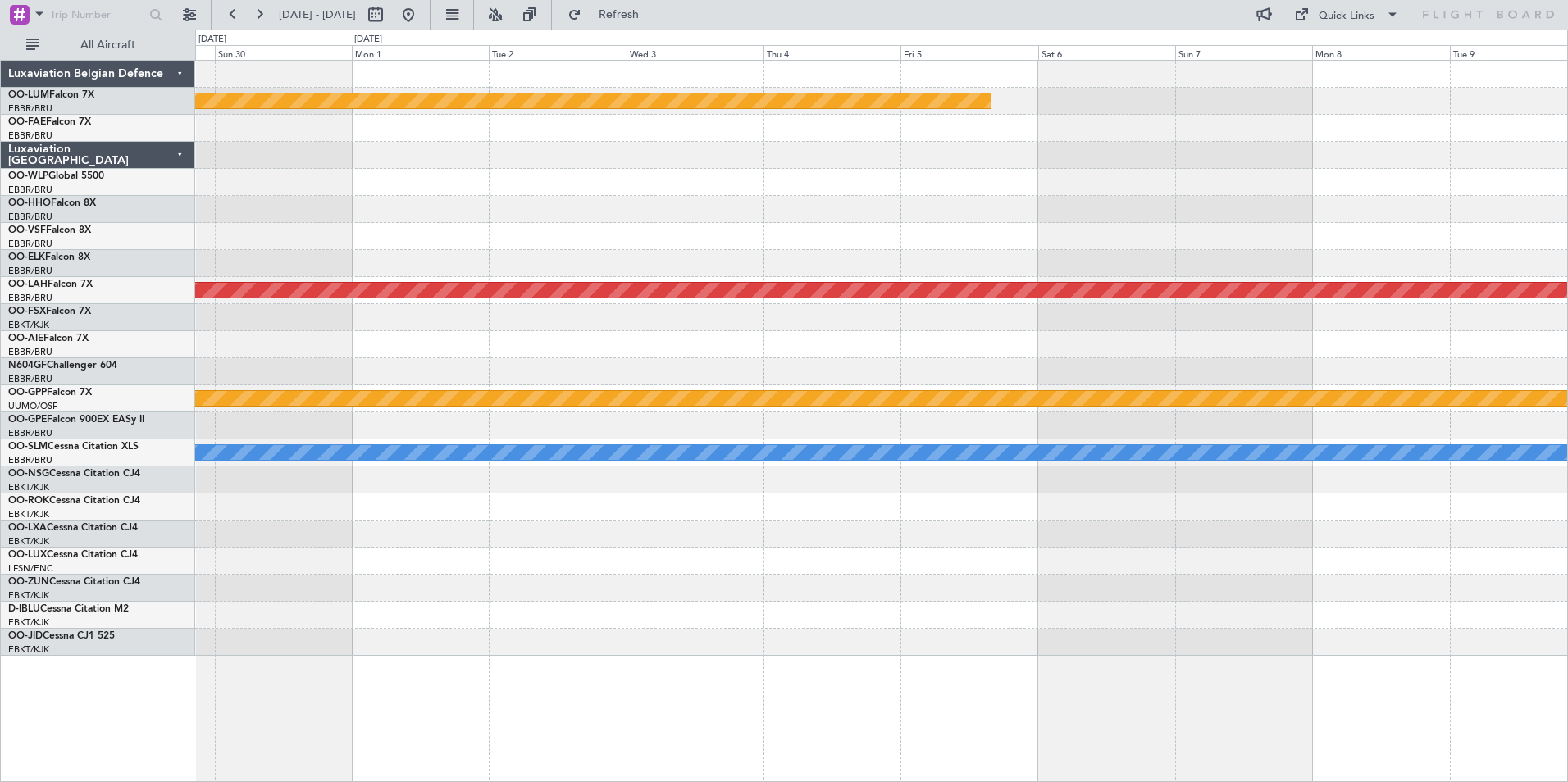
click at [0, 502] on html "[DATE] - [DATE] Refresh Quick Links All Aircraft Planned Maint [GEOGRAPHIC_DATA…" at bounding box center [784, 391] width 1568 height 782
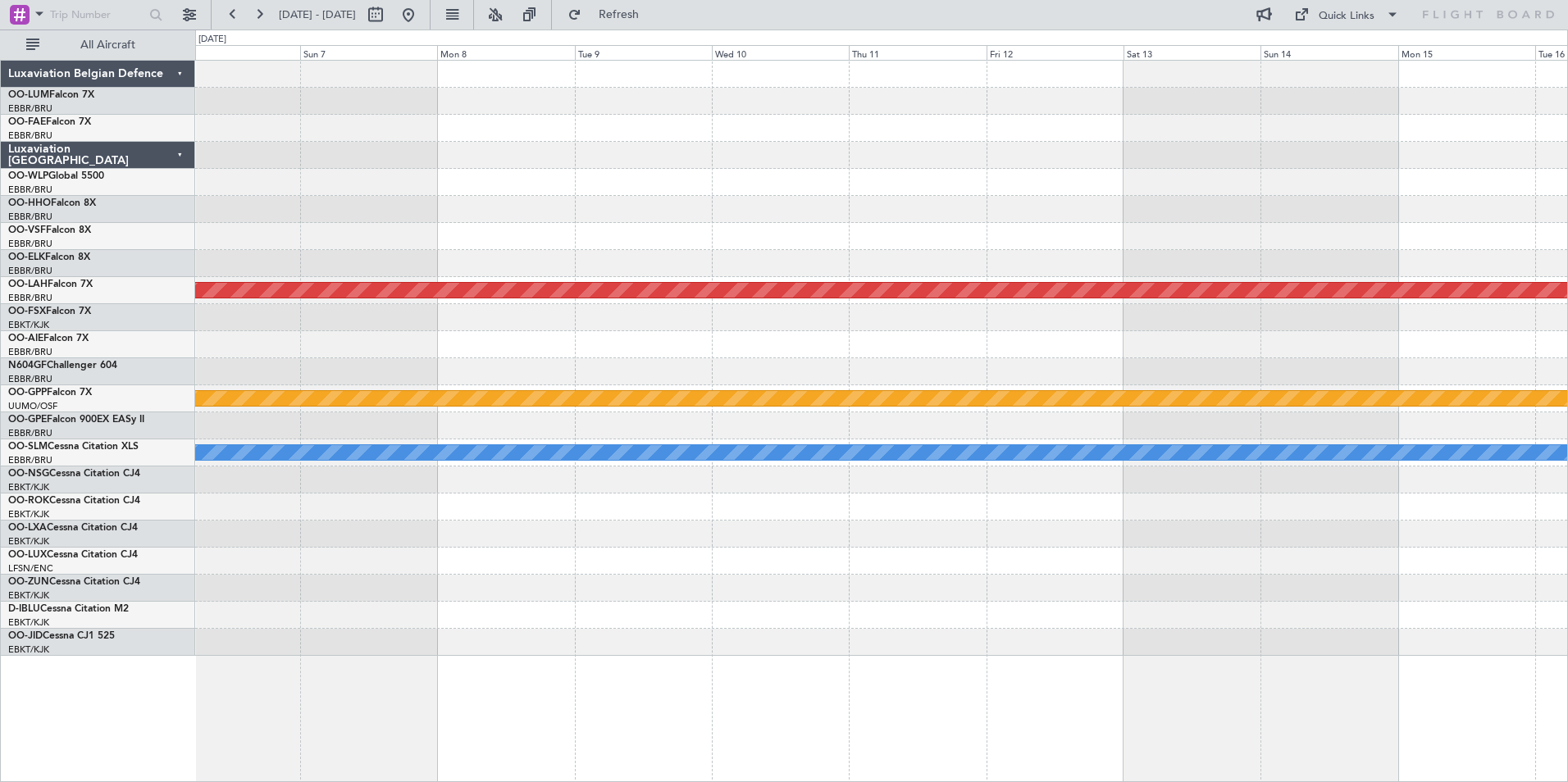
click at [90, 437] on div "Planned Maint Kortrijk-[GEOGRAPHIC_DATA] Planned [GEOGRAPHIC_DATA][PERSON_NAME]…" at bounding box center [784, 406] width 1568 height 753
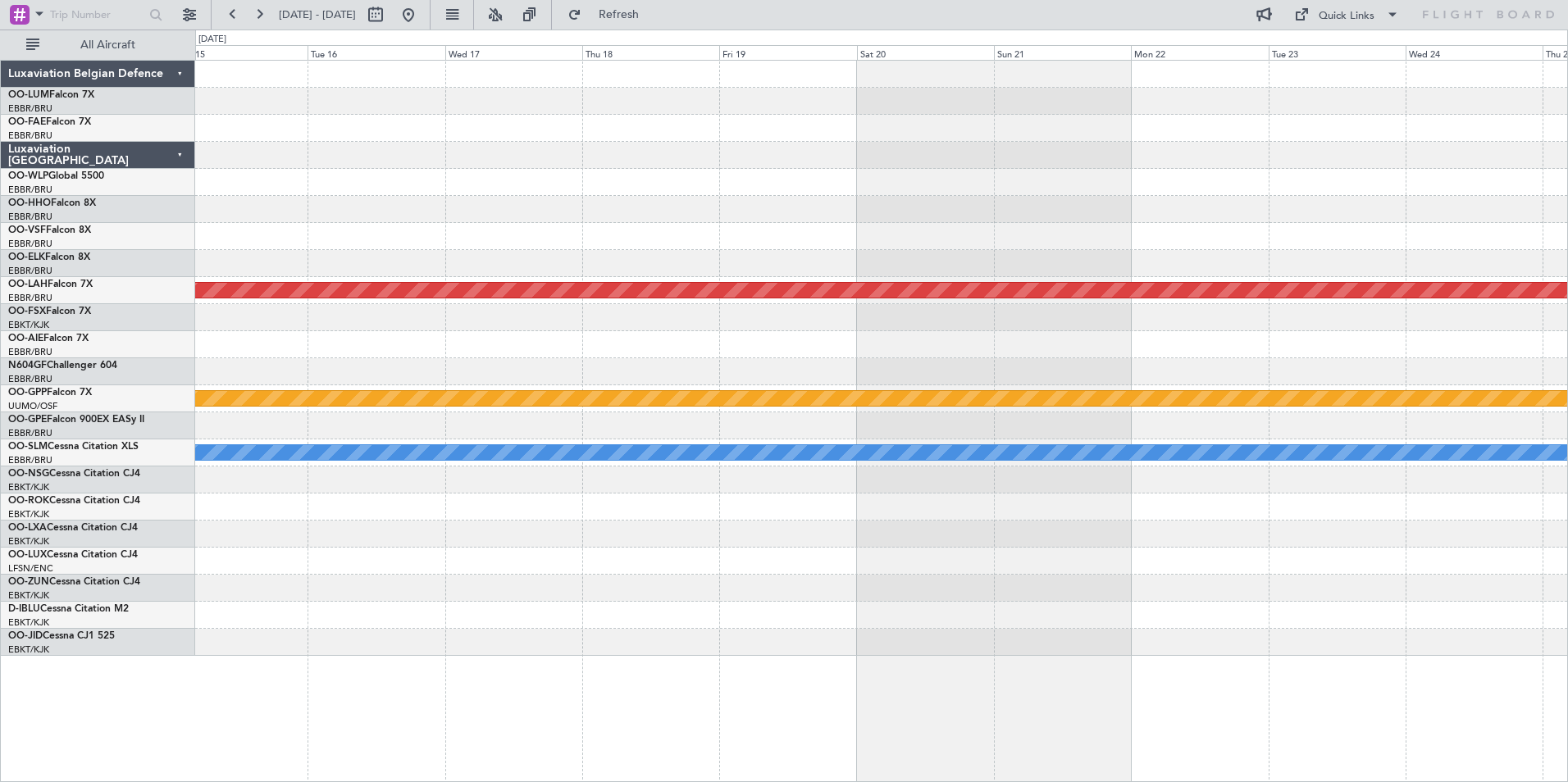
click at [614, 400] on div "Planned Maint [PERSON_NAME]-[GEOGRAPHIC_DATA][PERSON_NAME] ([GEOGRAPHIC_DATA][P…" at bounding box center [881, 359] width 1372 height 595
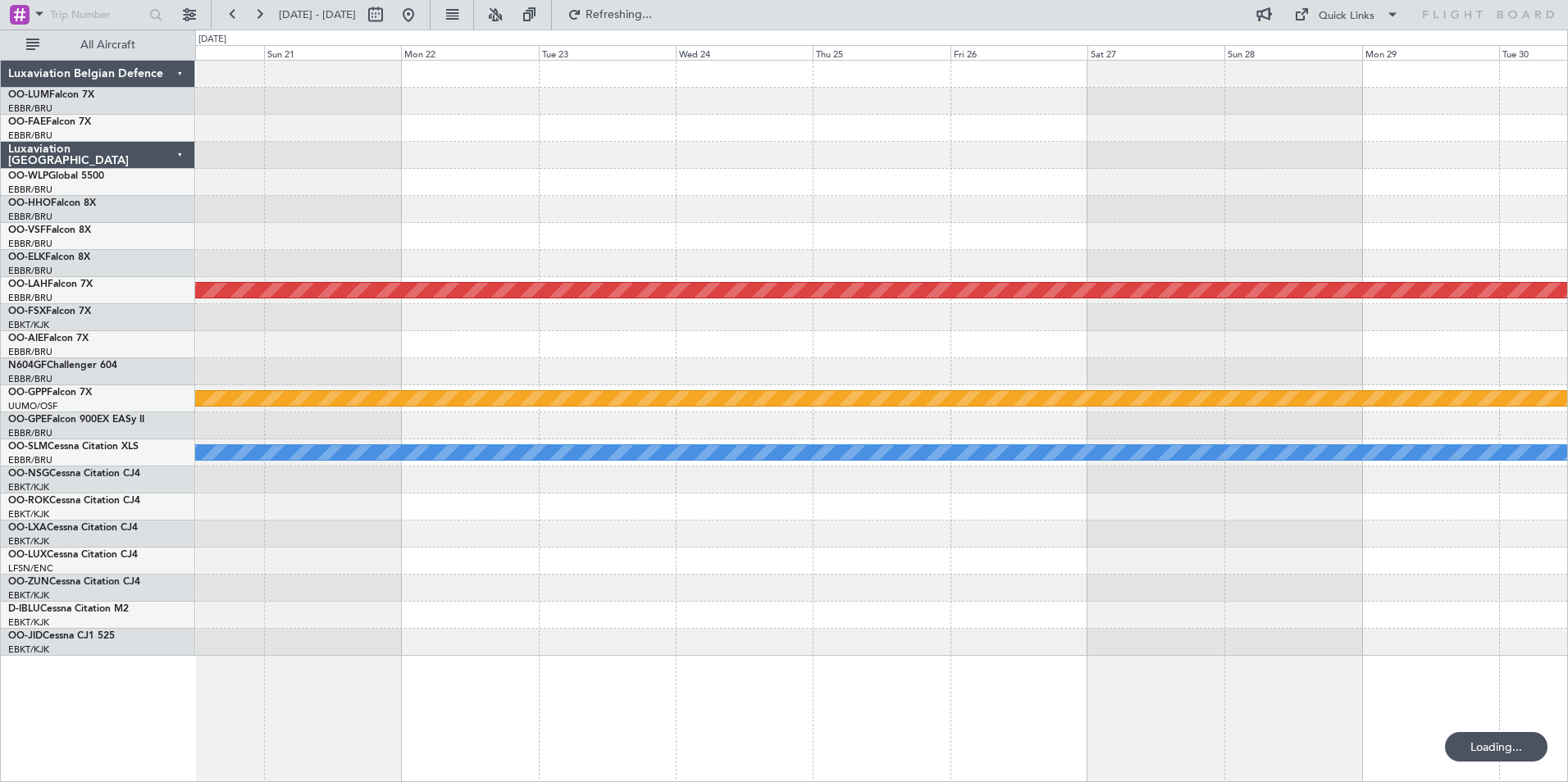
click at [698, 213] on div at bounding box center [881, 209] width 1372 height 27
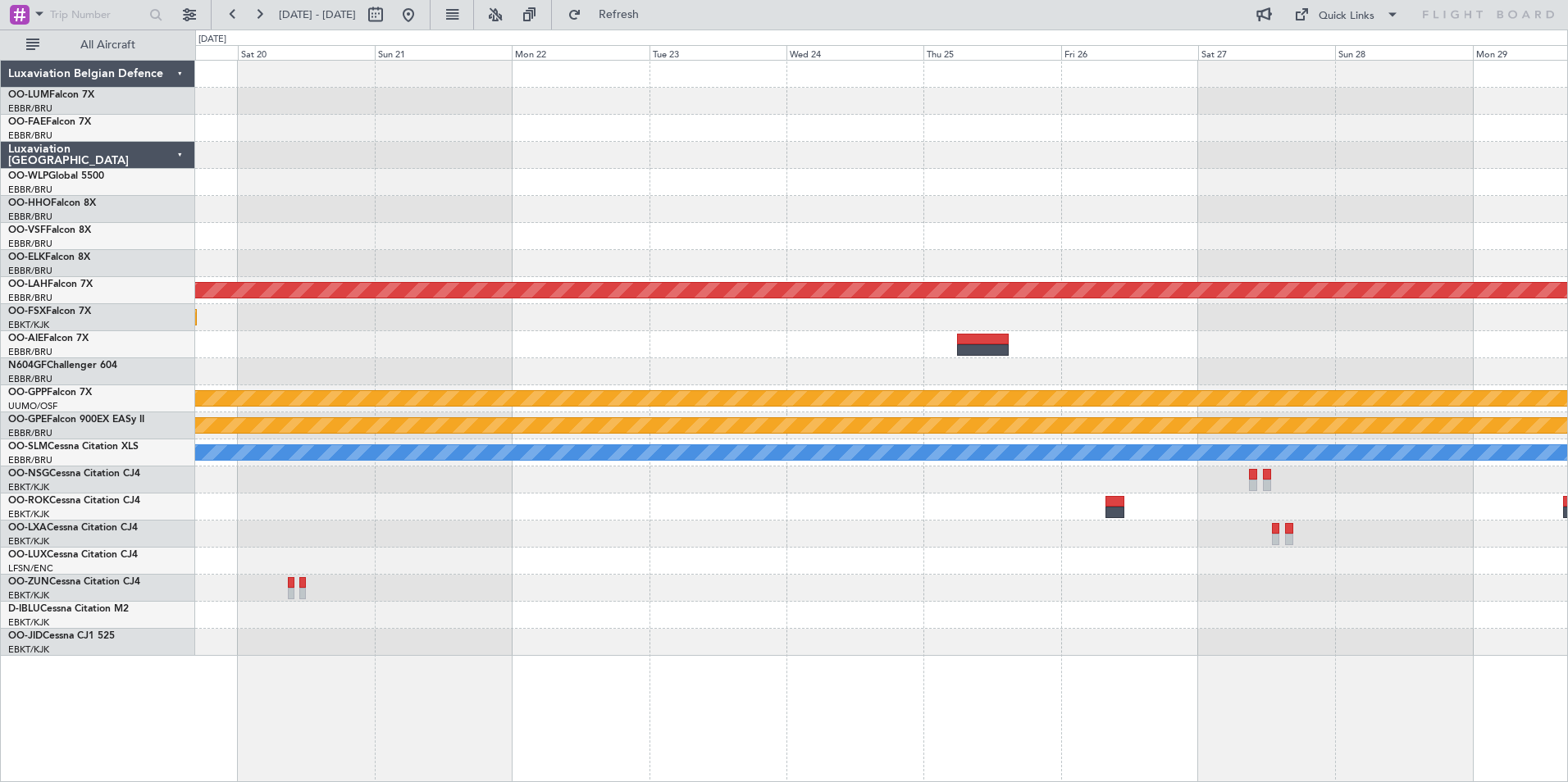
click at [1401, 250] on div at bounding box center [881, 263] width 1372 height 27
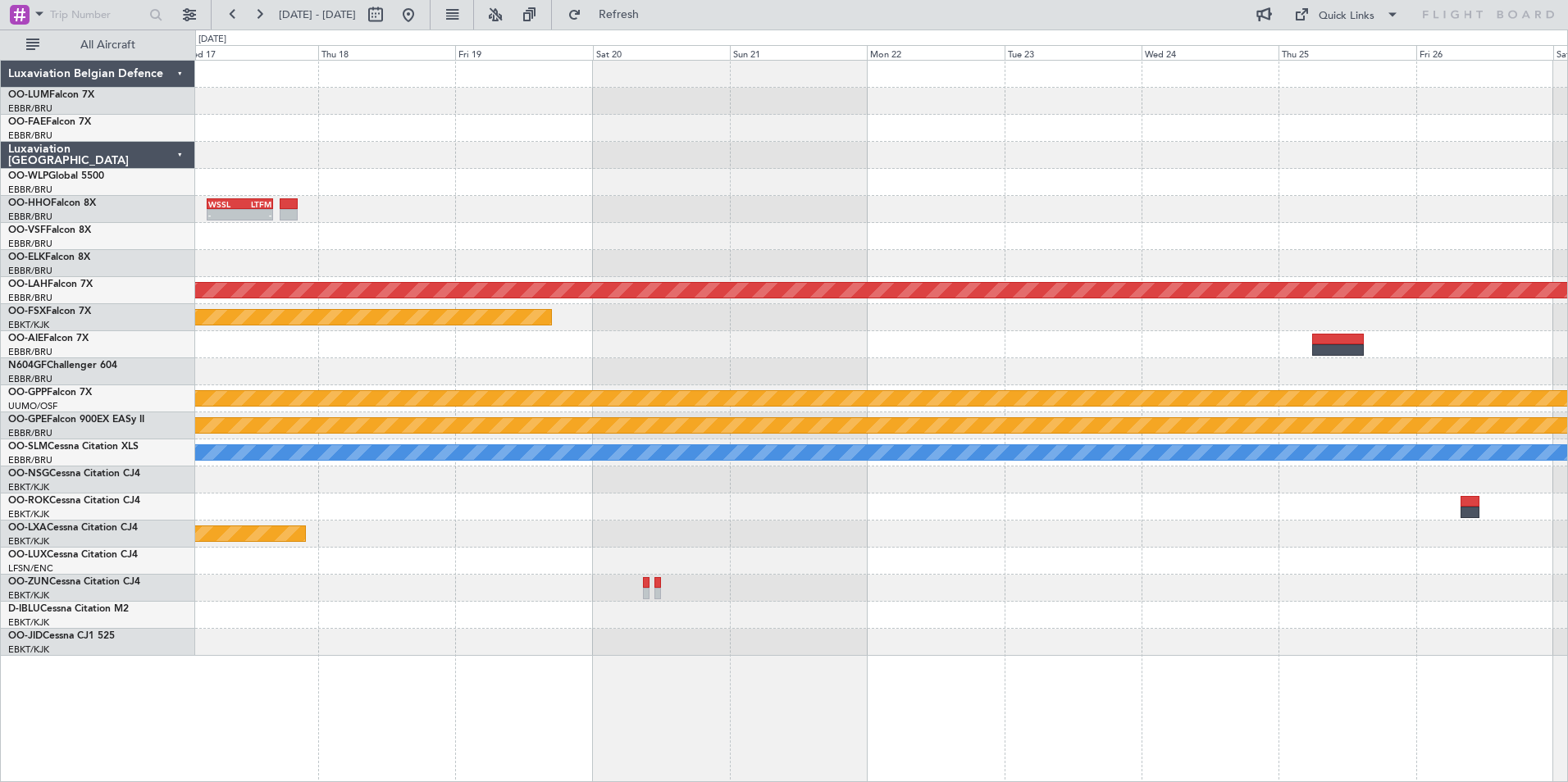
click at [1129, 242] on div "- - WSSL 04:40 Z LTFM 16:15 Z LSGG 20:30 Z WSSL 08:40 Z - - Planned [GEOGRAPHIC…" at bounding box center [881, 359] width 1372 height 595
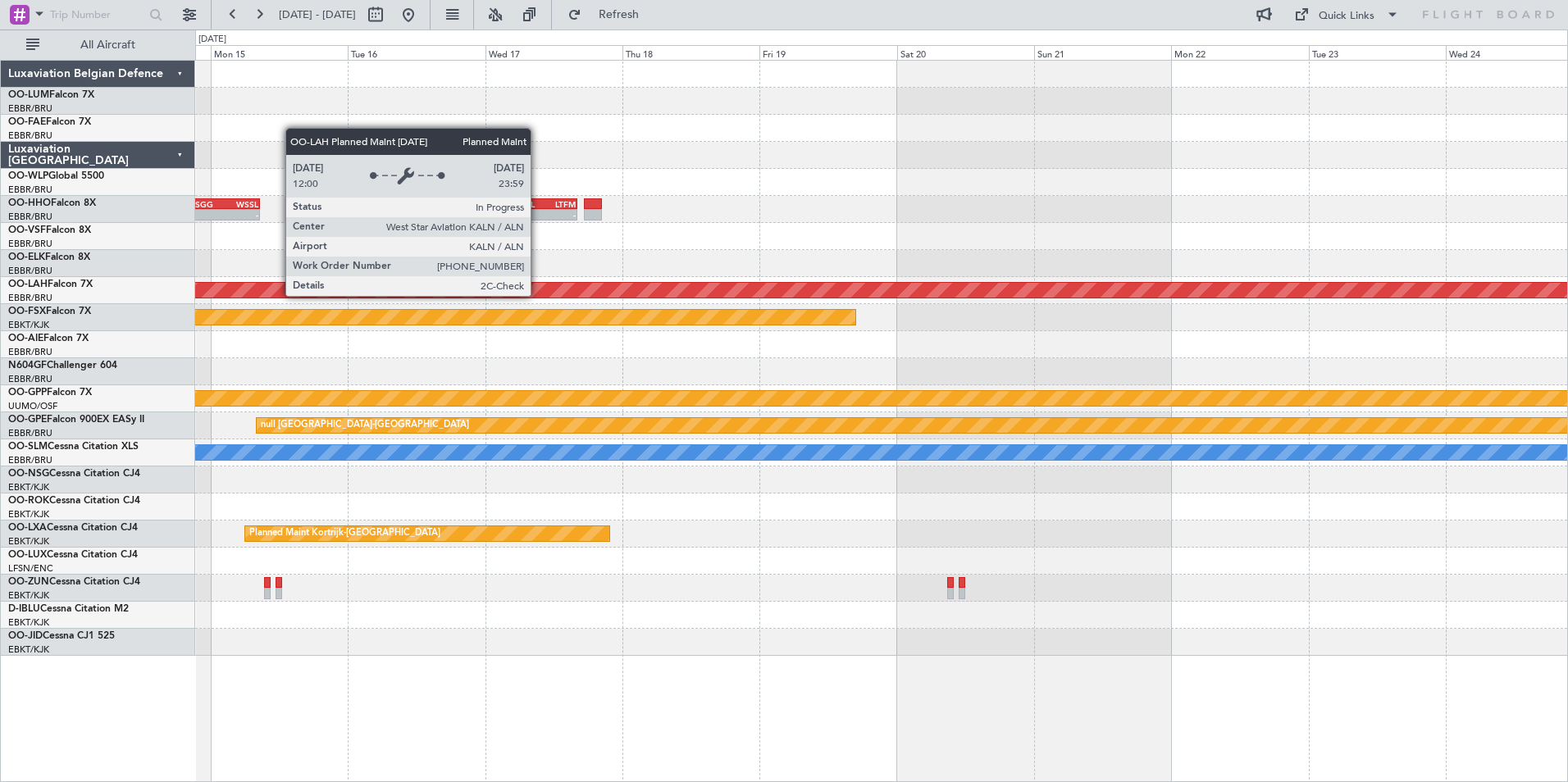
click at [836, 286] on div "Planned Maint [PERSON_NAME]-[GEOGRAPHIC_DATA][PERSON_NAME] ([GEOGRAPHIC_DATA][P…" at bounding box center [881, 290] width 4115 height 14
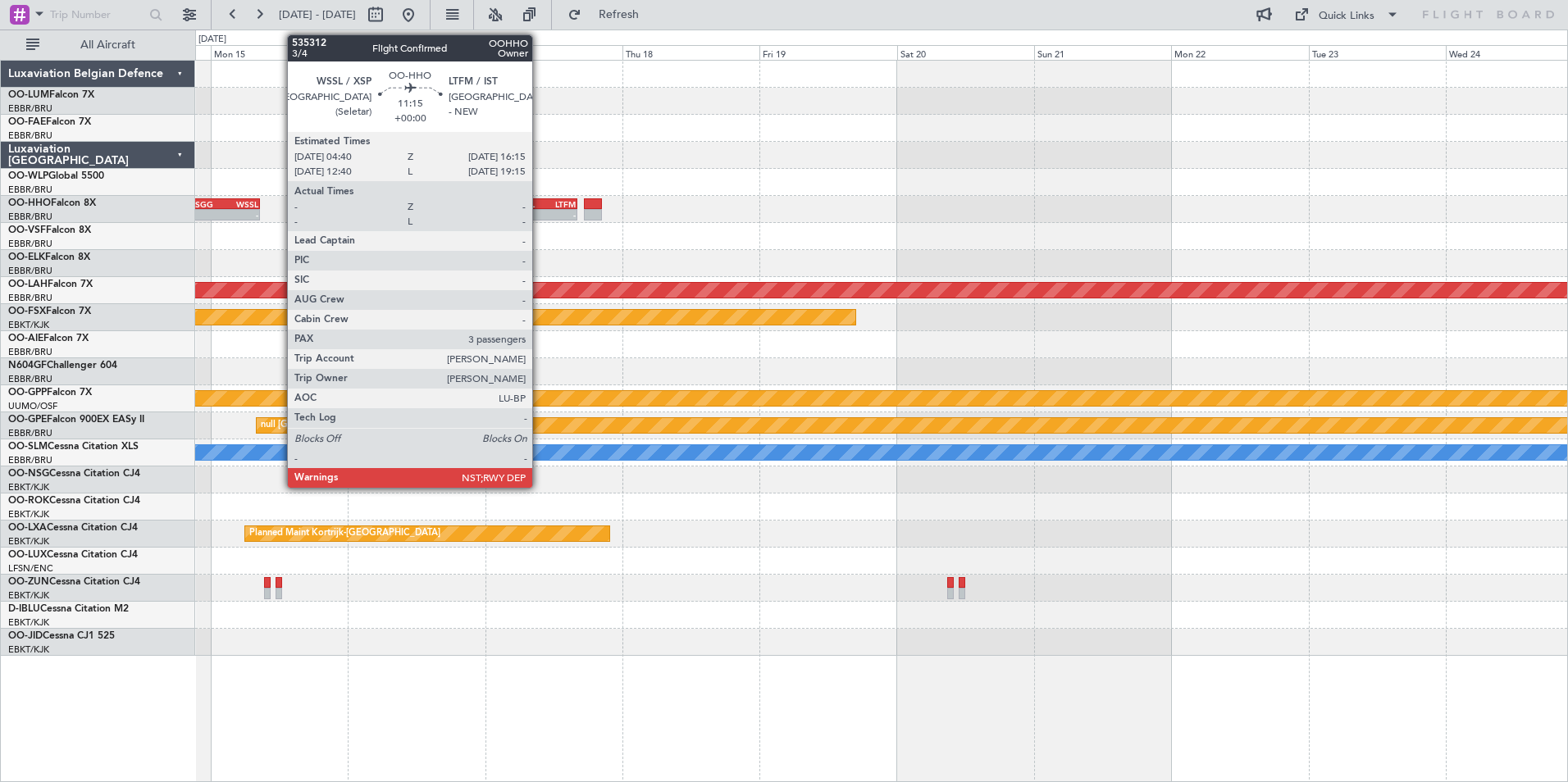
click at [539, 216] on div "-" at bounding box center [528, 215] width 32 height 10
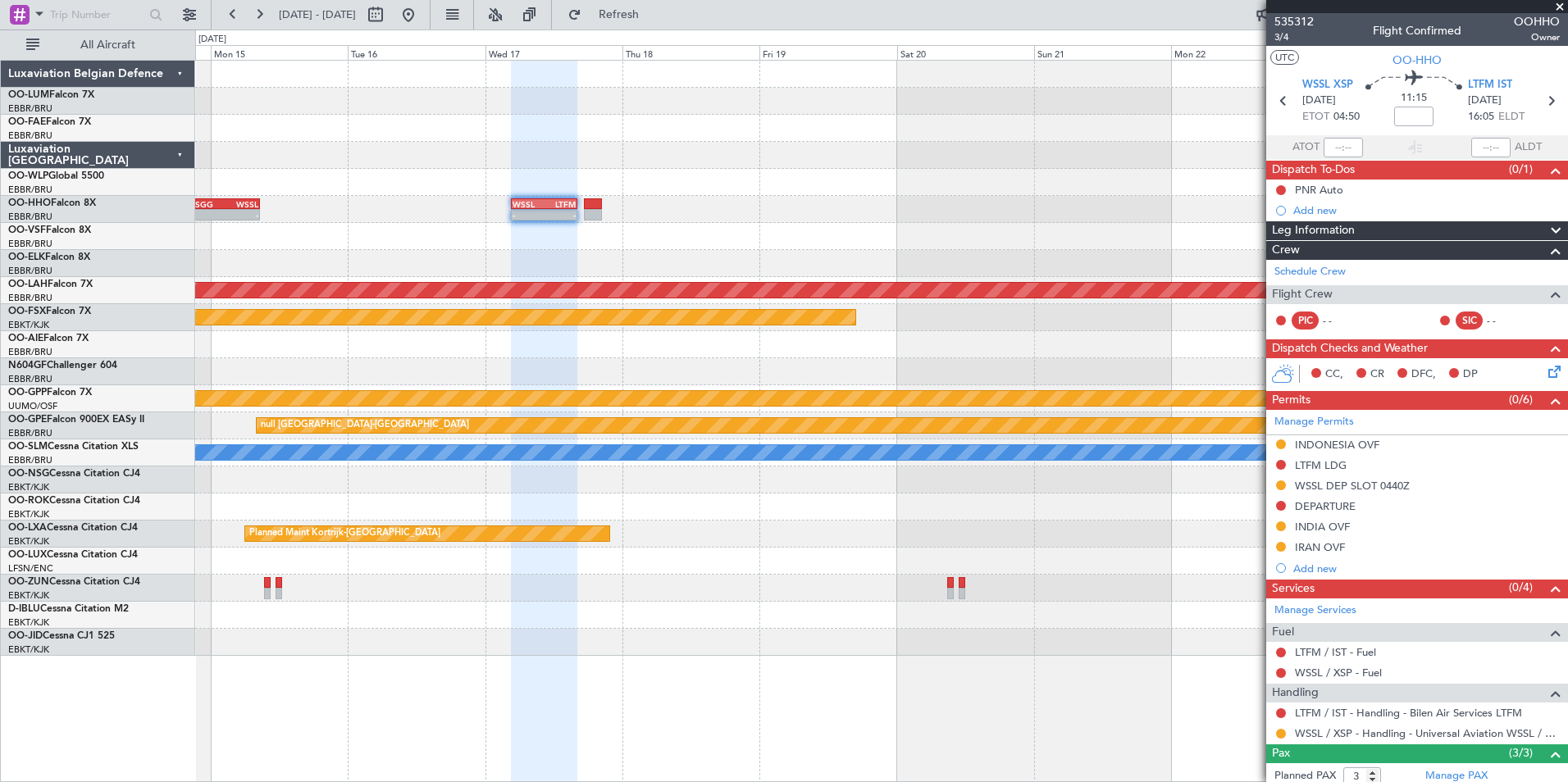
click at [660, 281] on div "- - LSGG 20:30 Z WSSL 08:40 Z - - WSSL 04:40 Z LTFM 16:15 Z Planned [GEOGRAPHIC…" at bounding box center [881, 359] width 1372 height 595
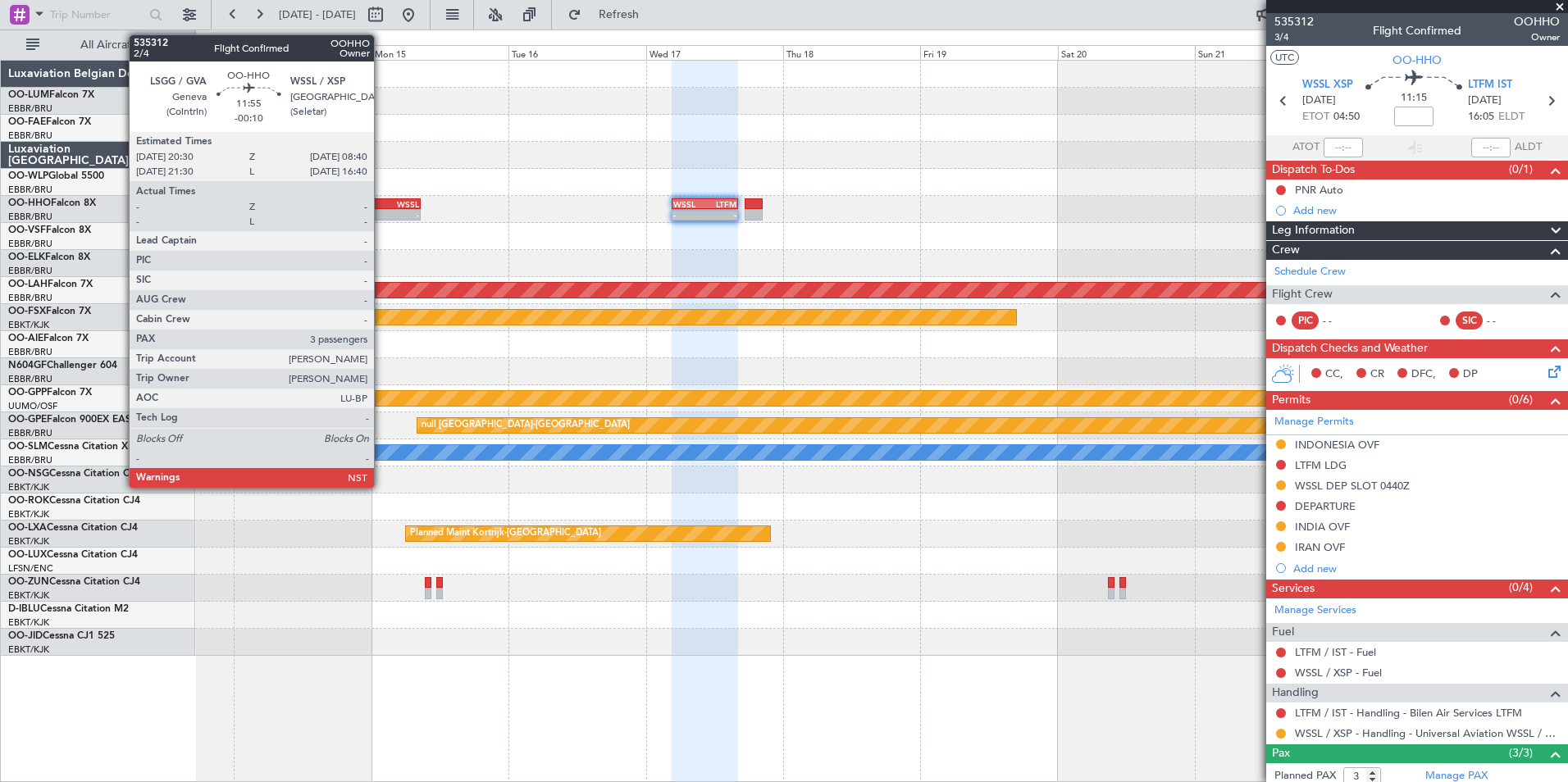
click at [381, 218] on div "-" at bounding box center [368, 215] width 33 height 10
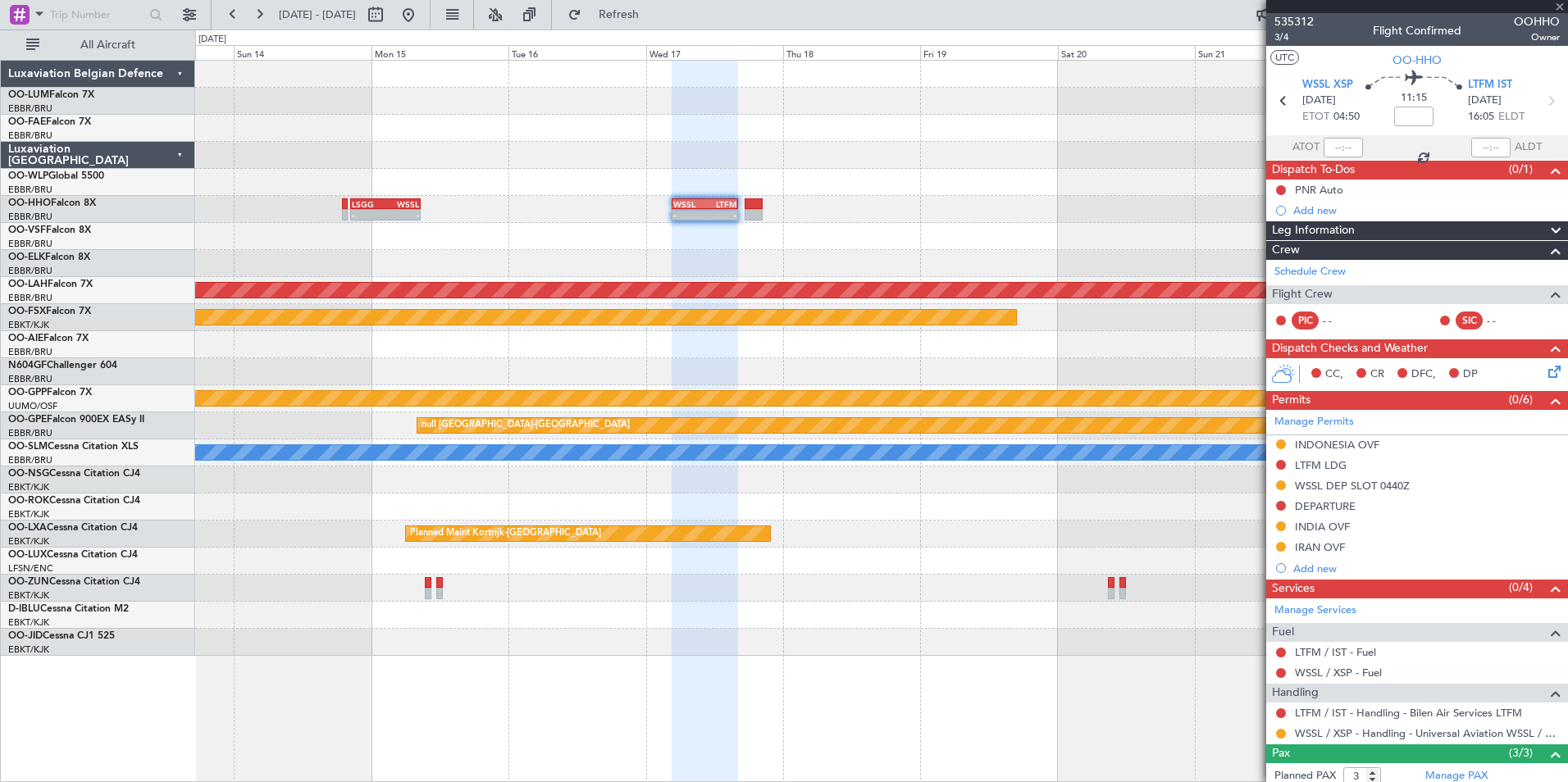
type input "-00:10"
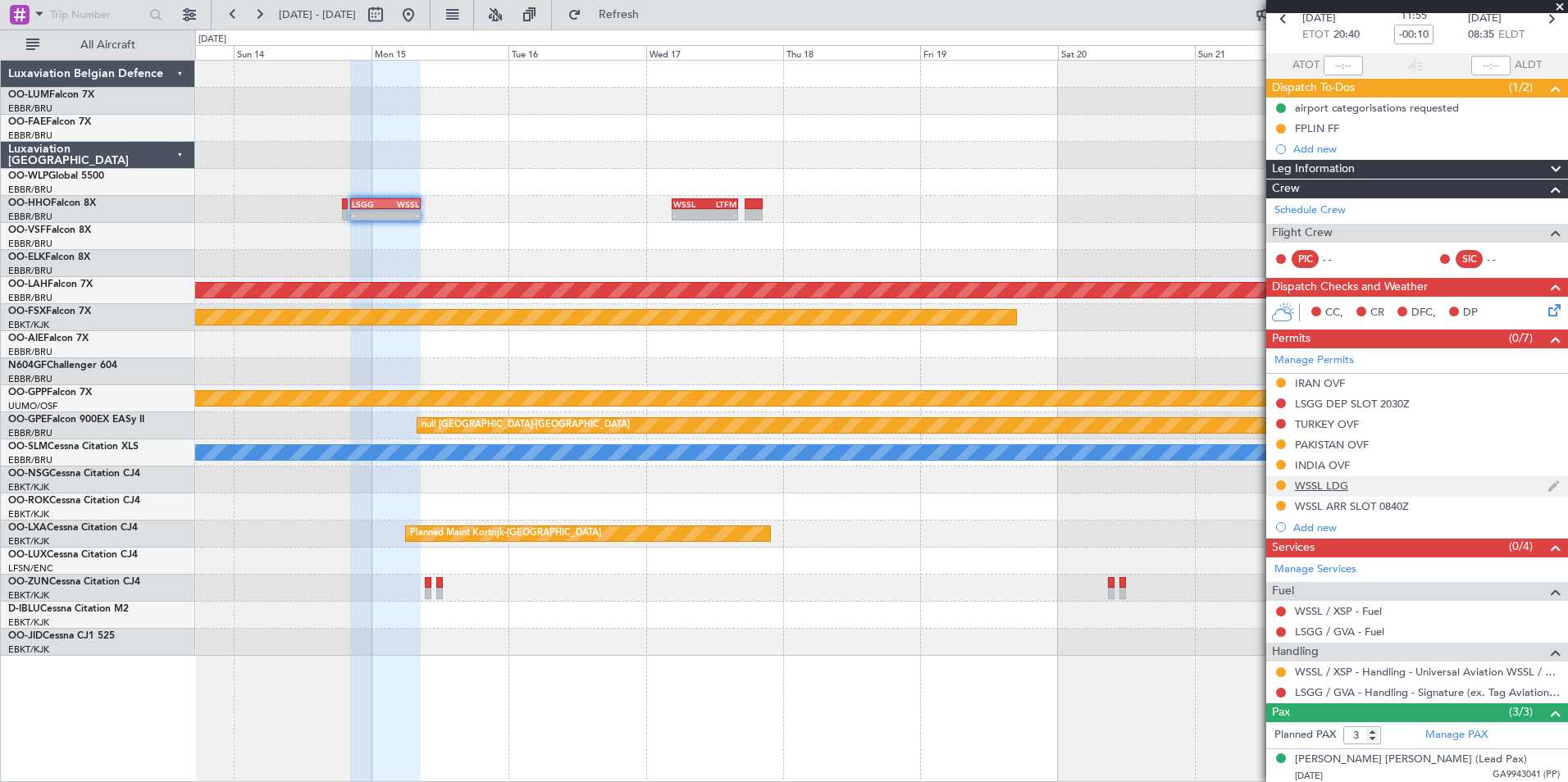
scroll to position [159, 0]
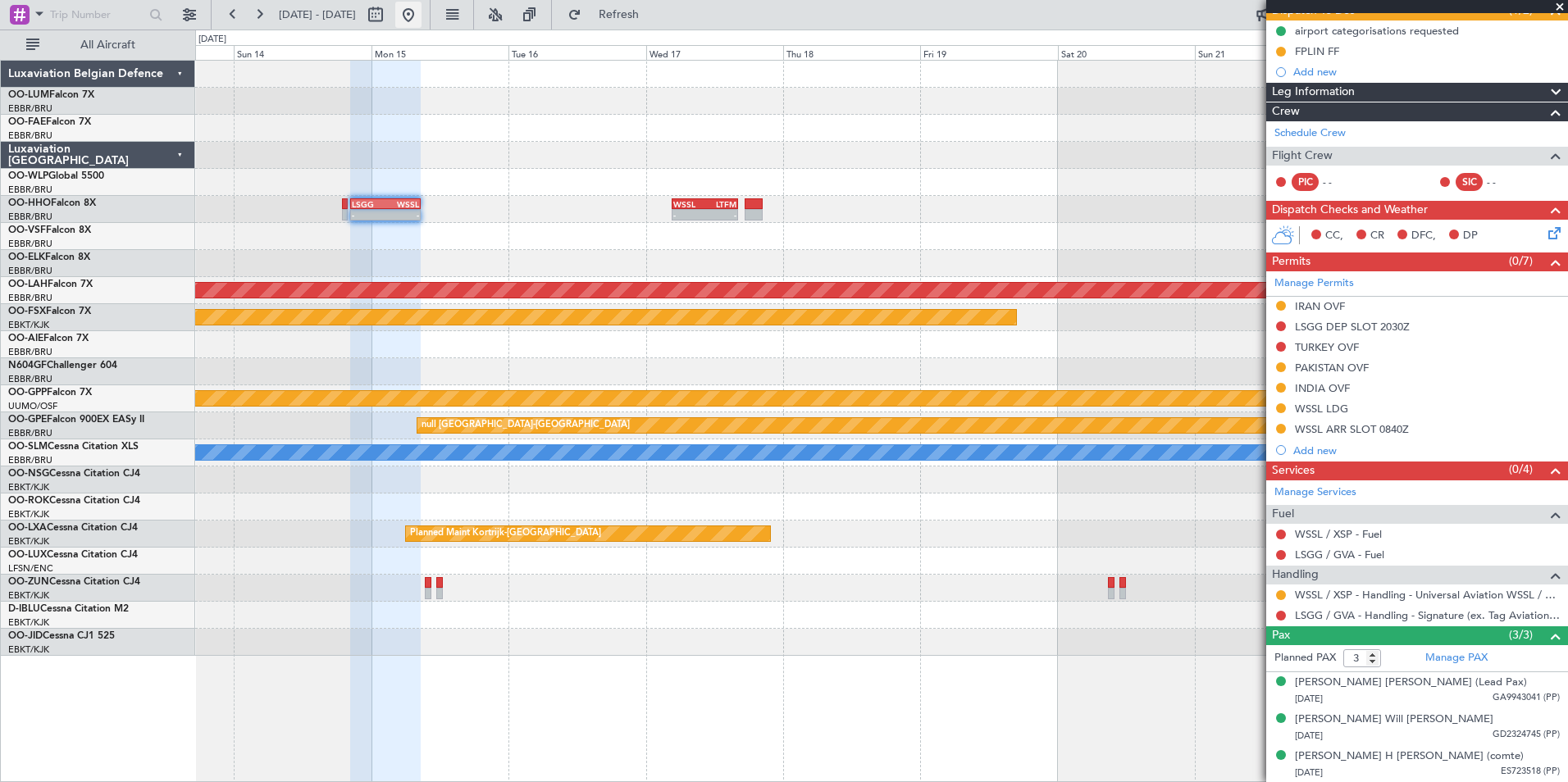
click at [421, 7] on button at bounding box center [408, 14] width 26 height 26
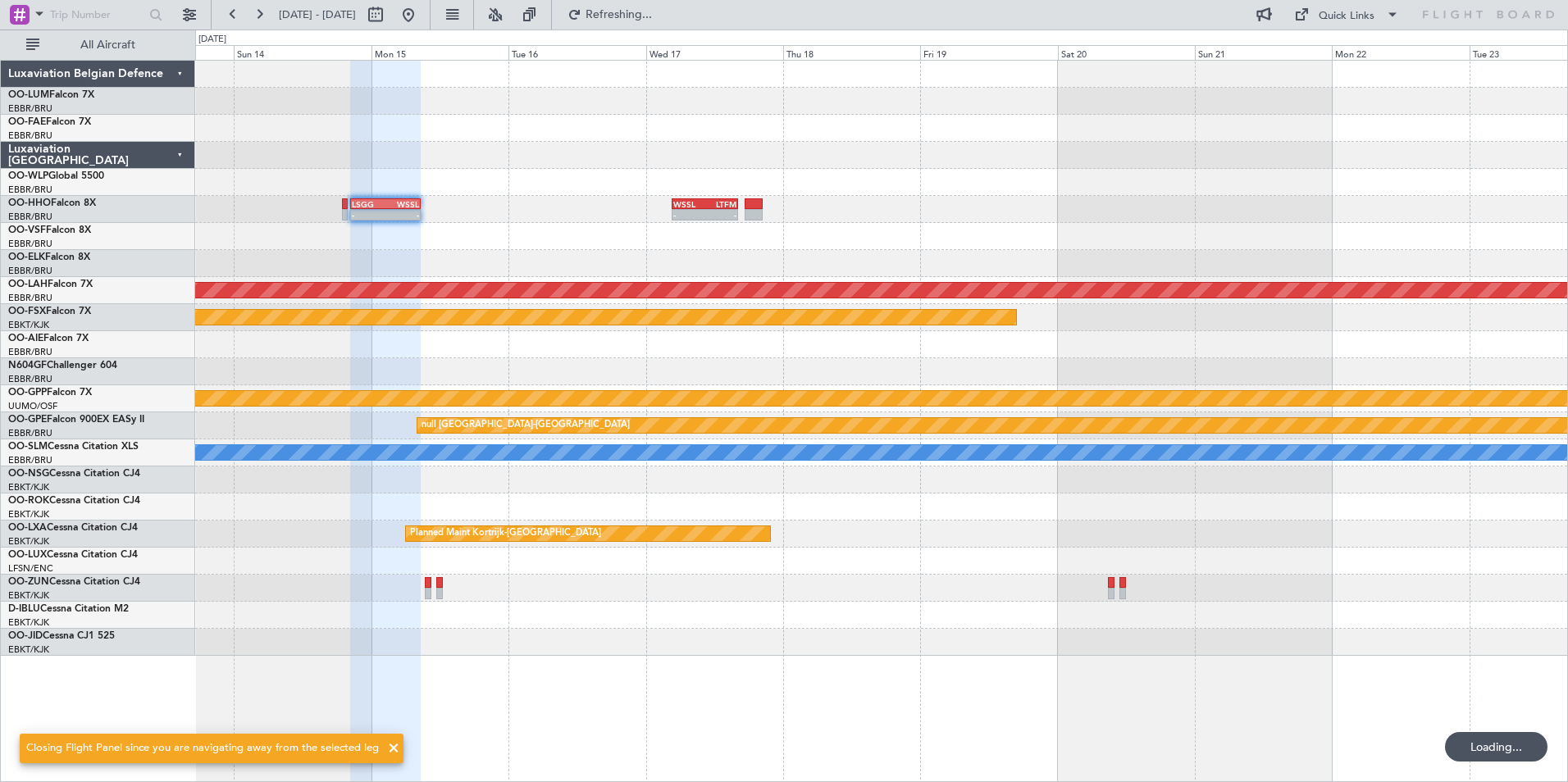
scroll to position [0, 0]
